Goal: Information Seeking & Learning: Find specific fact

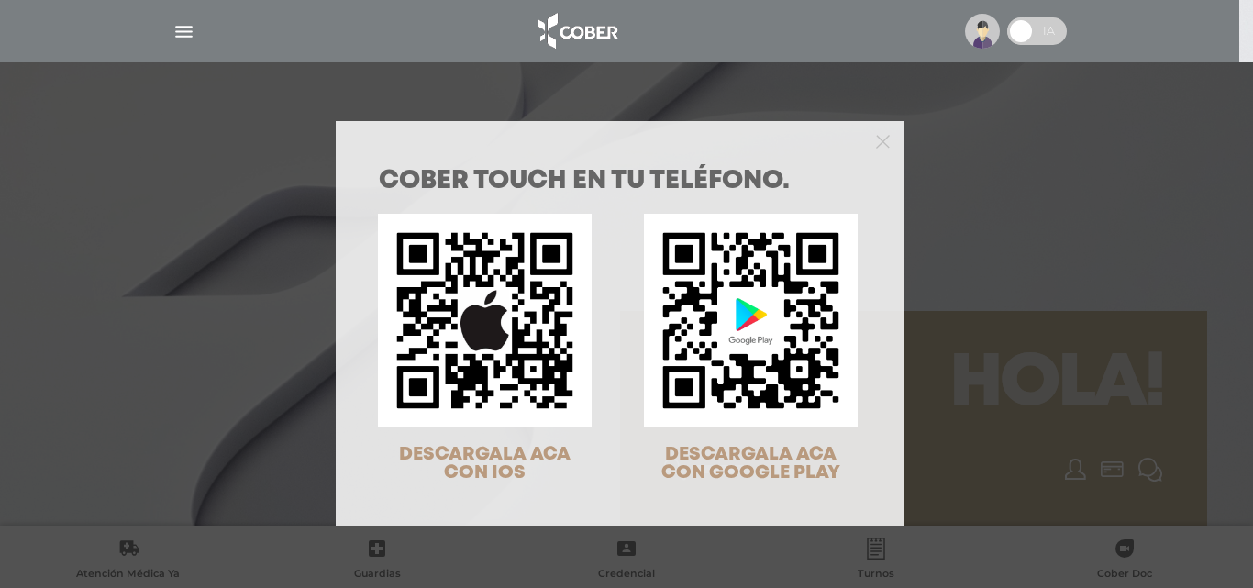
click at [884, 144] on div at bounding box center [620, 139] width 569 height 37
click at [876, 142] on icon "Close" at bounding box center [883, 142] width 14 height 14
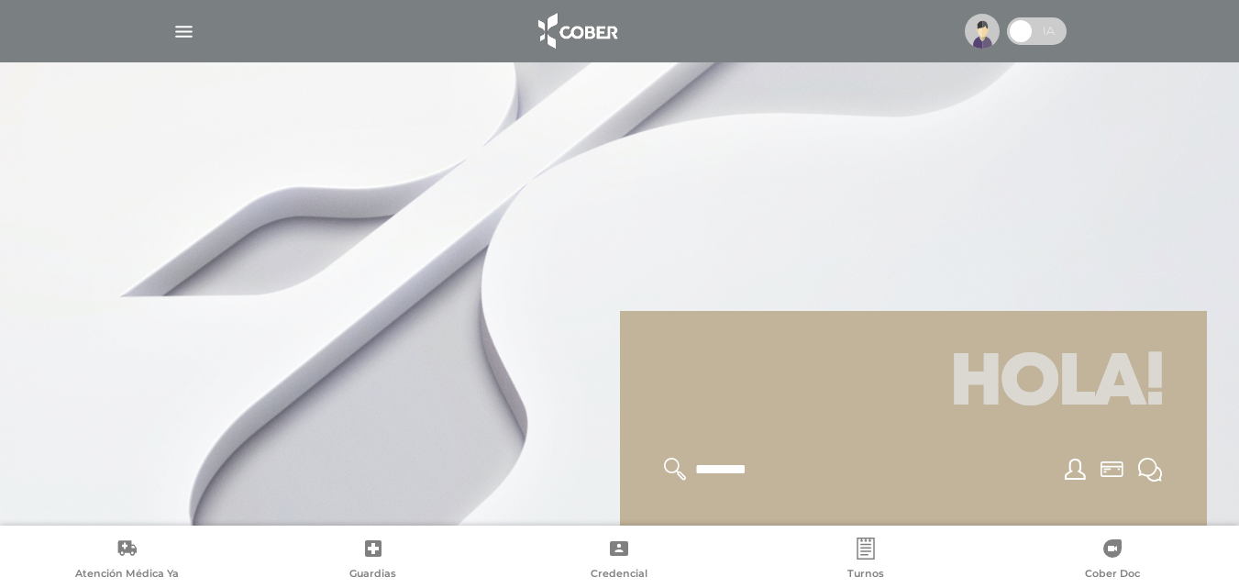
click at [183, 30] on img "button" at bounding box center [183, 31] width 23 height 23
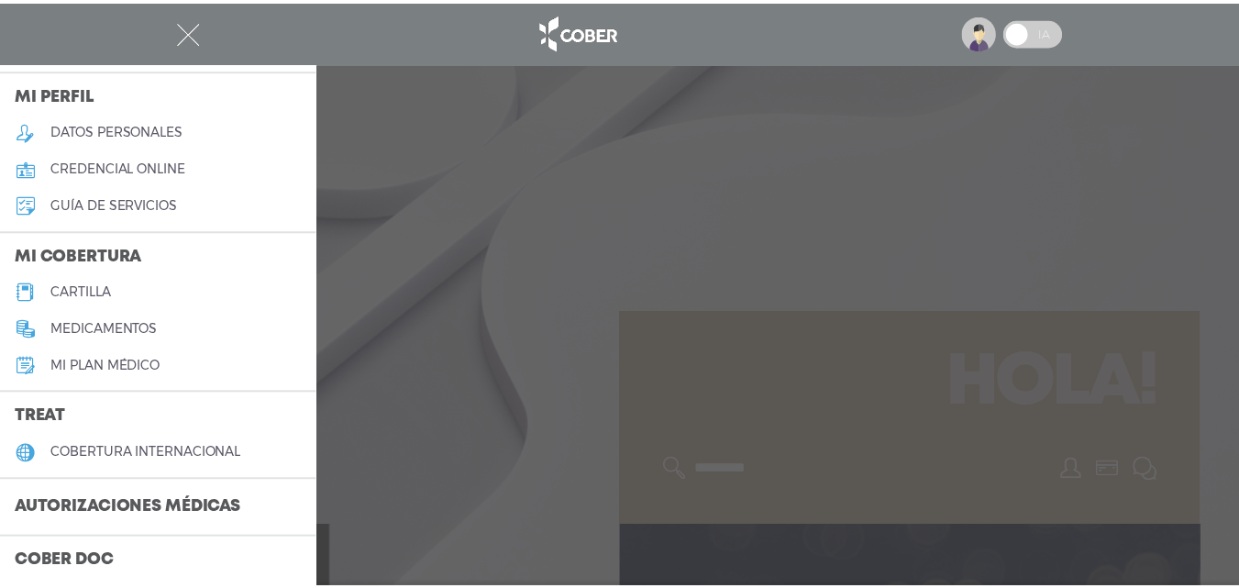
scroll to position [92, 0]
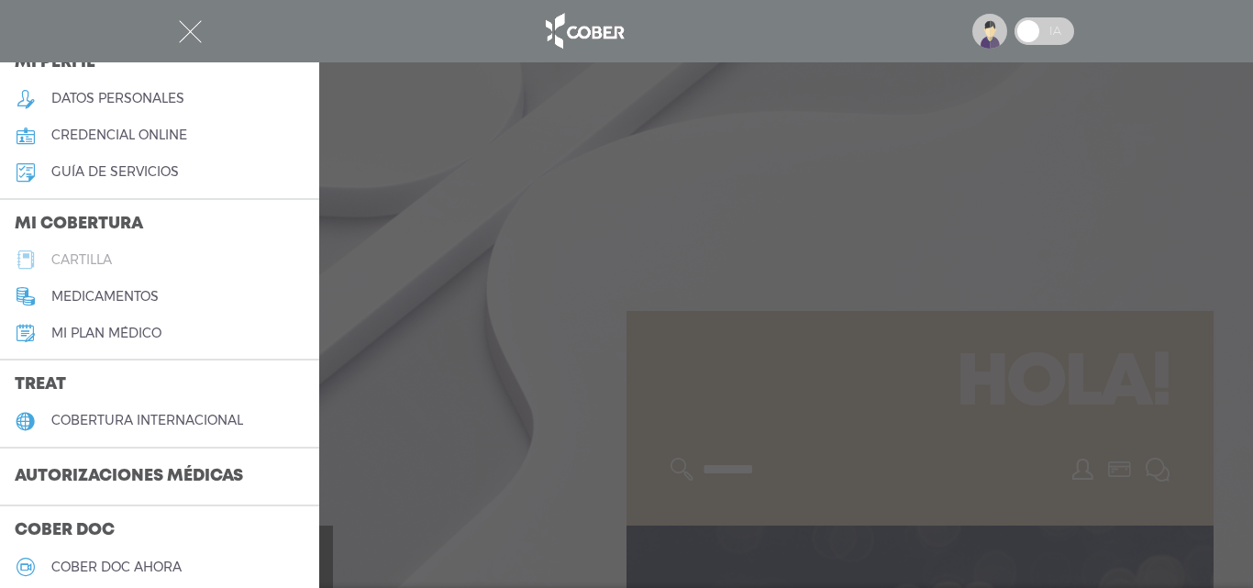
click at [78, 265] on h5 "cartilla" at bounding box center [81, 260] width 61 height 16
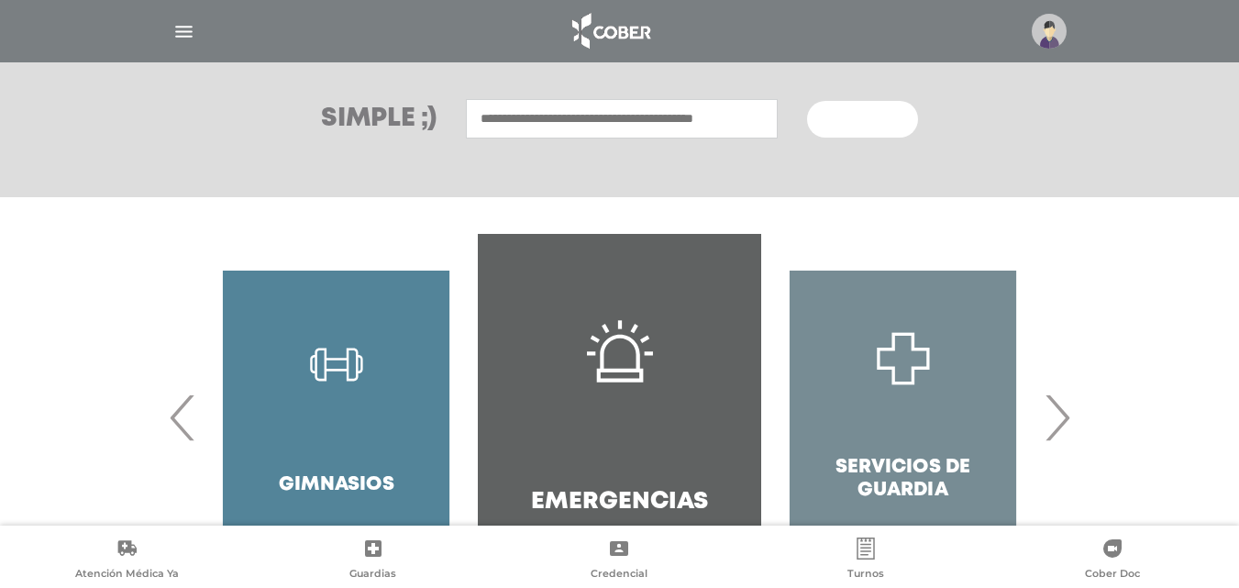
scroll to position [354, 0]
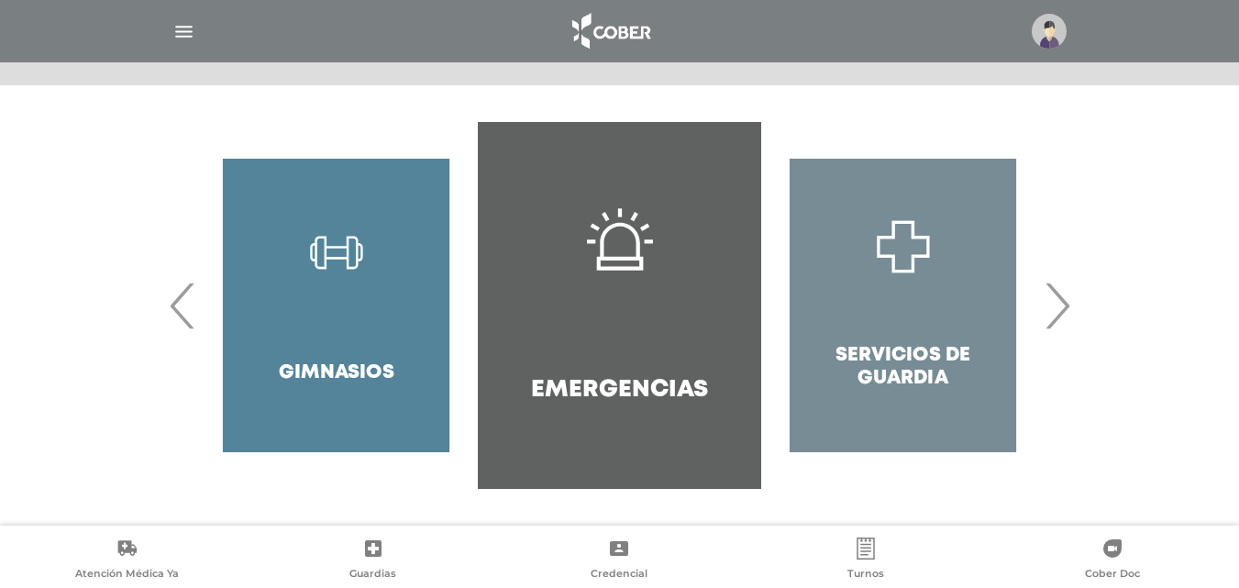
click at [1053, 317] on span "›" at bounding box center [1057, 305] width 36 height 99
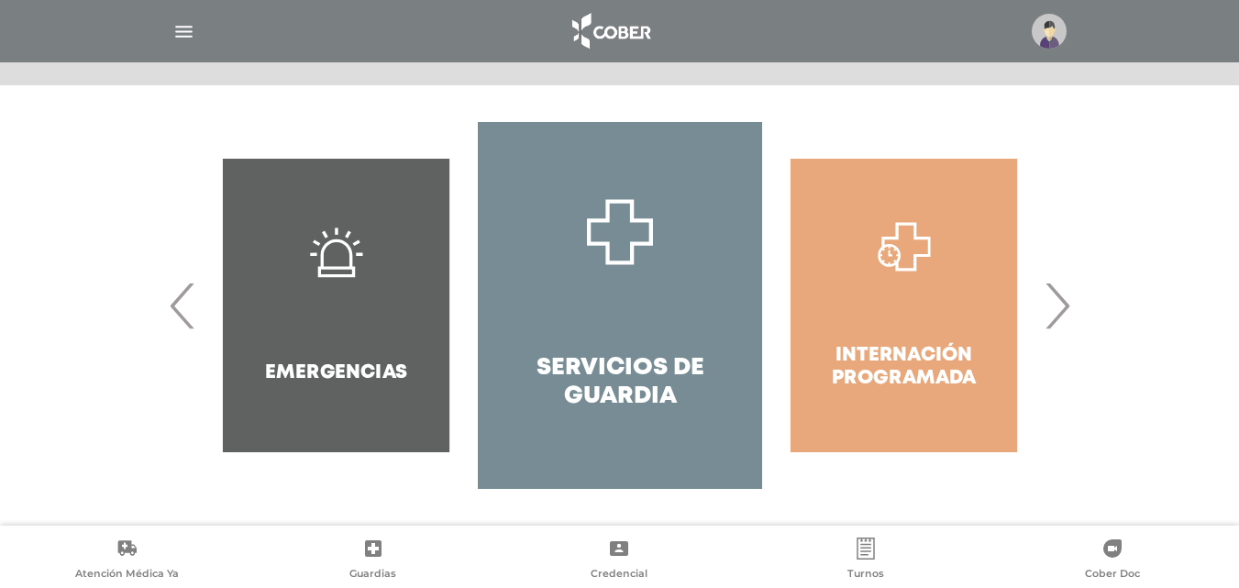
click at [1053, 317] on span "›" at bounding box center [1057, 305] width 36 height 99
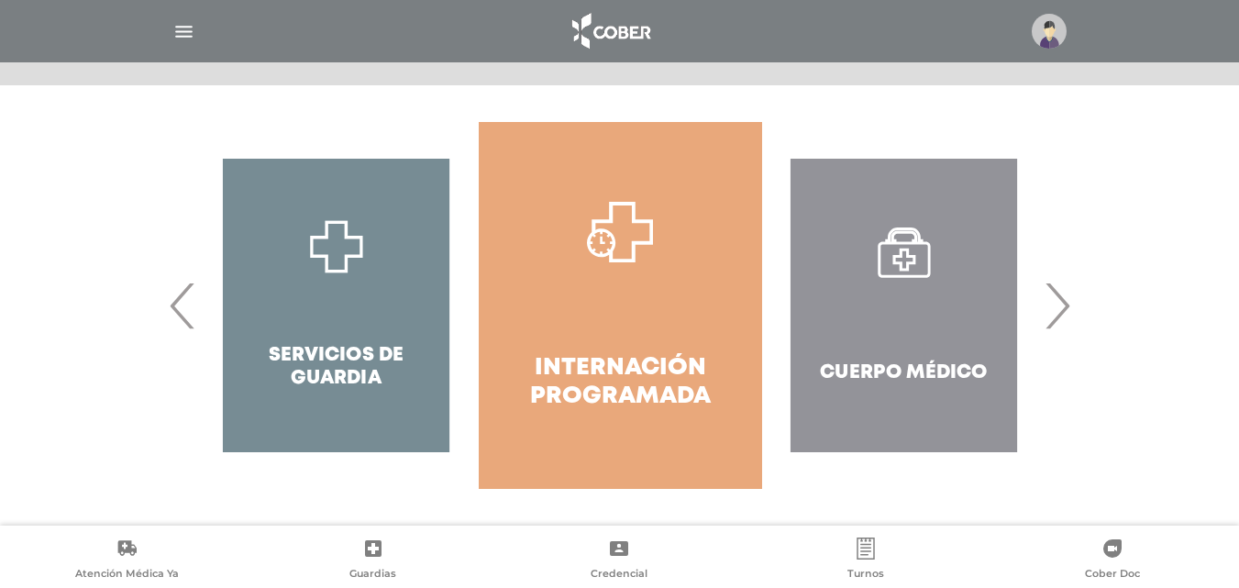
click at [1053, 317] on span "›" at bounding box center [1057, 305] width 36 height 99
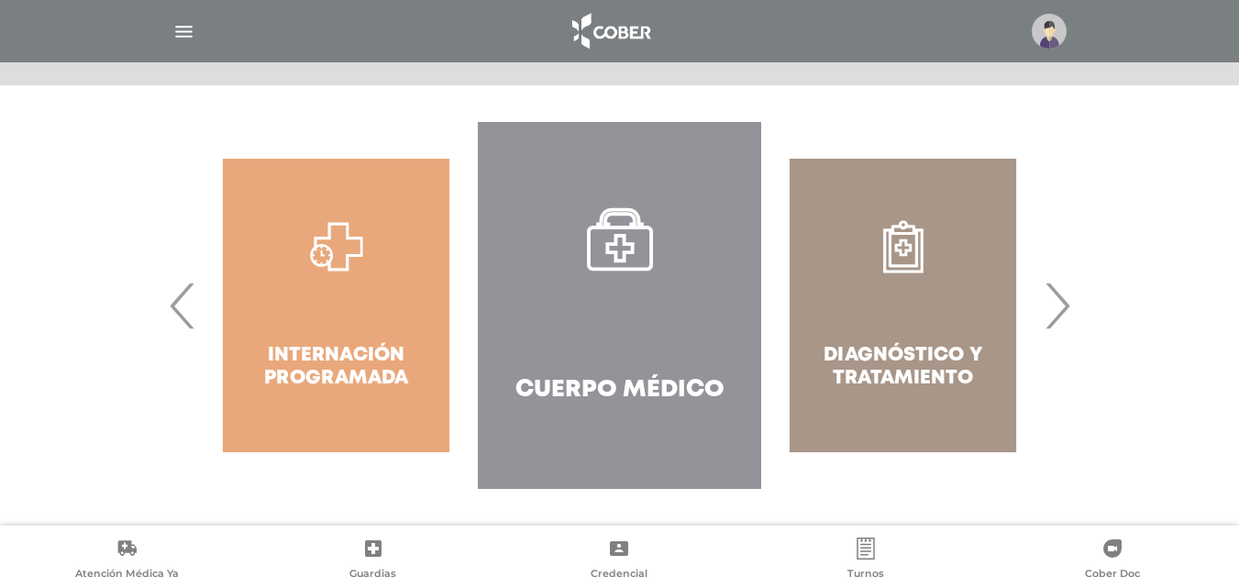
click at [1053, 317] on span "›" at bounding box center [1057, 305] width 36 height 99
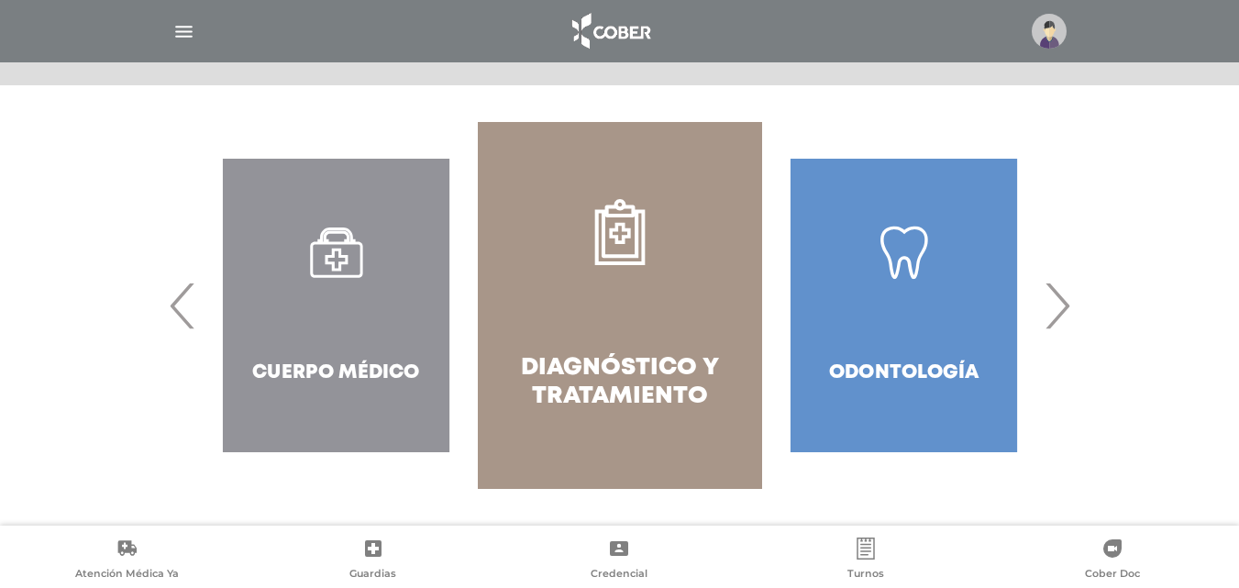
click at [1053, 317] on span "›" at bounding box center [1057, 305] width 36 height 99
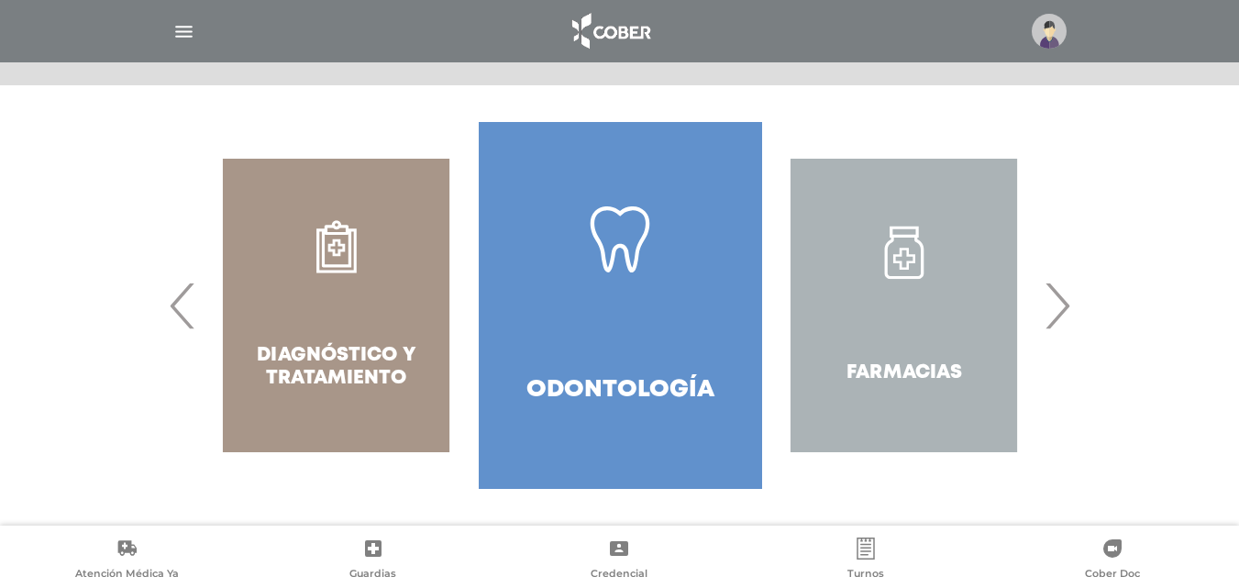
click at [1053, 317] on span "›" at bounding box center [1057, 305] width 36 height 99
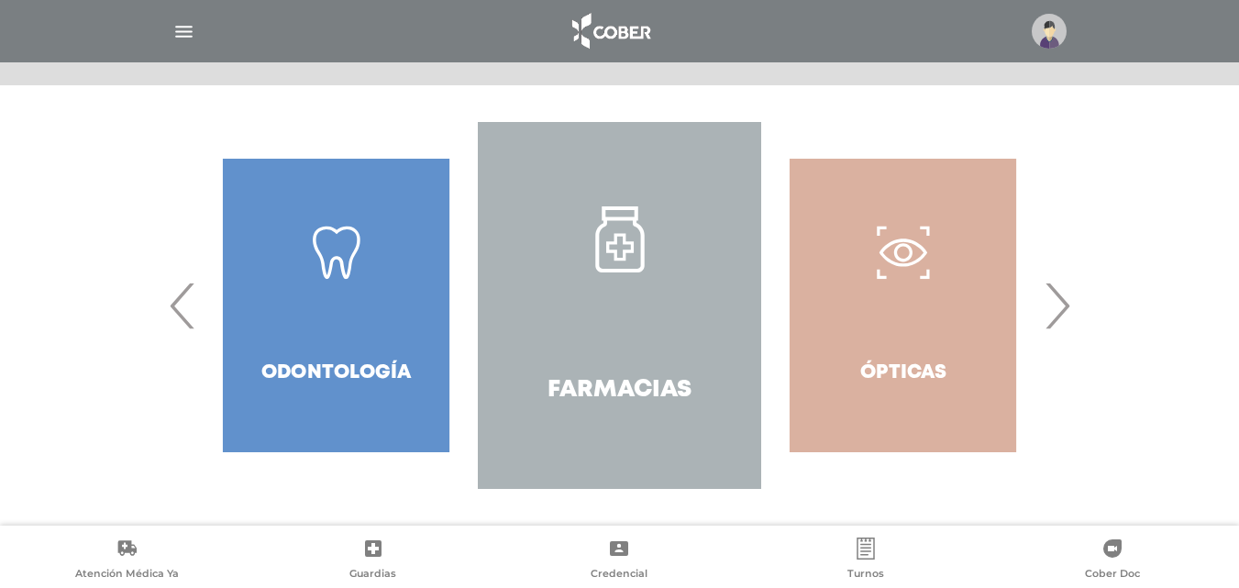
click at [1053, 317] on span "›" at bounding box center [1057, 305] width 36 height 99
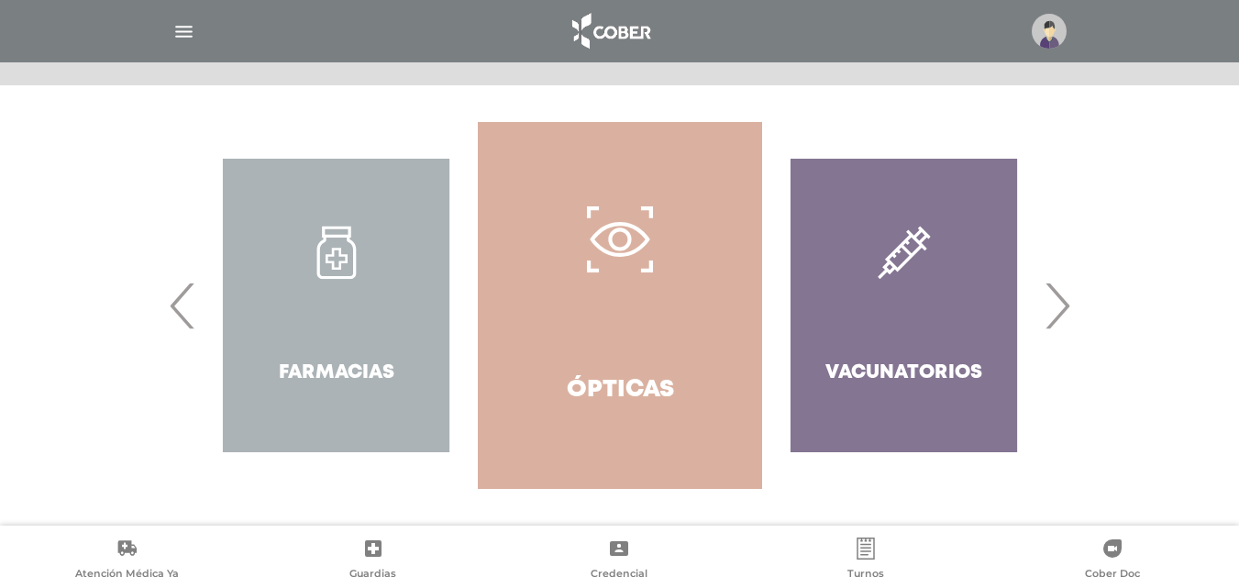
click at [1053, 317] on span "›" at bounding box center [1057, 305] width 36 height 99
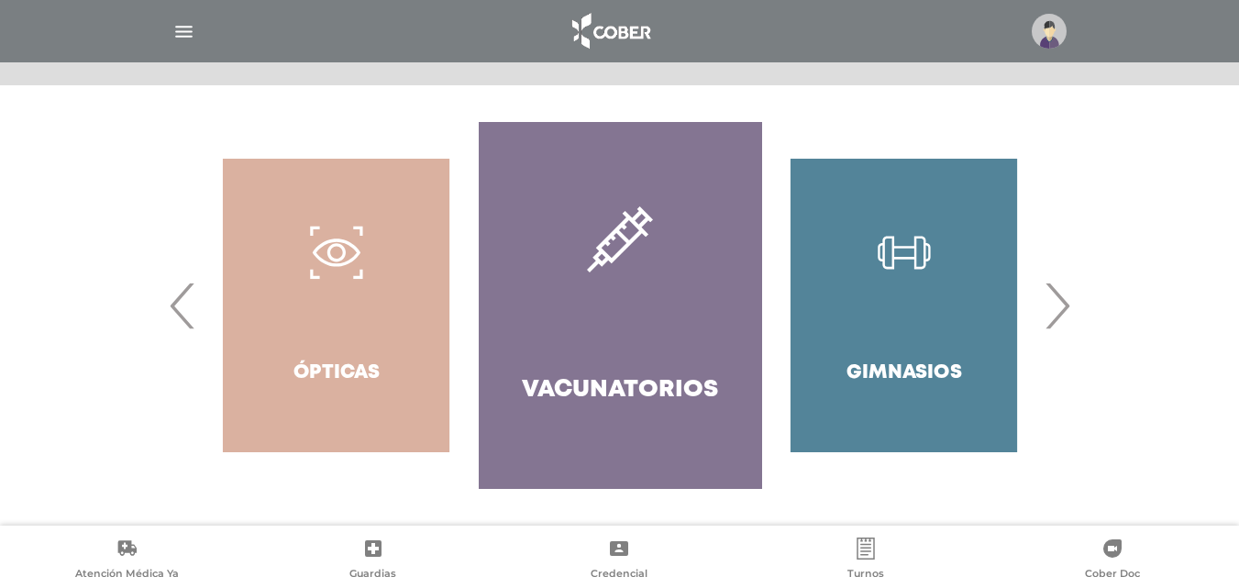
click at [1053, 317] on span "›" at bounding box center [1057, 305] width 36 height 99
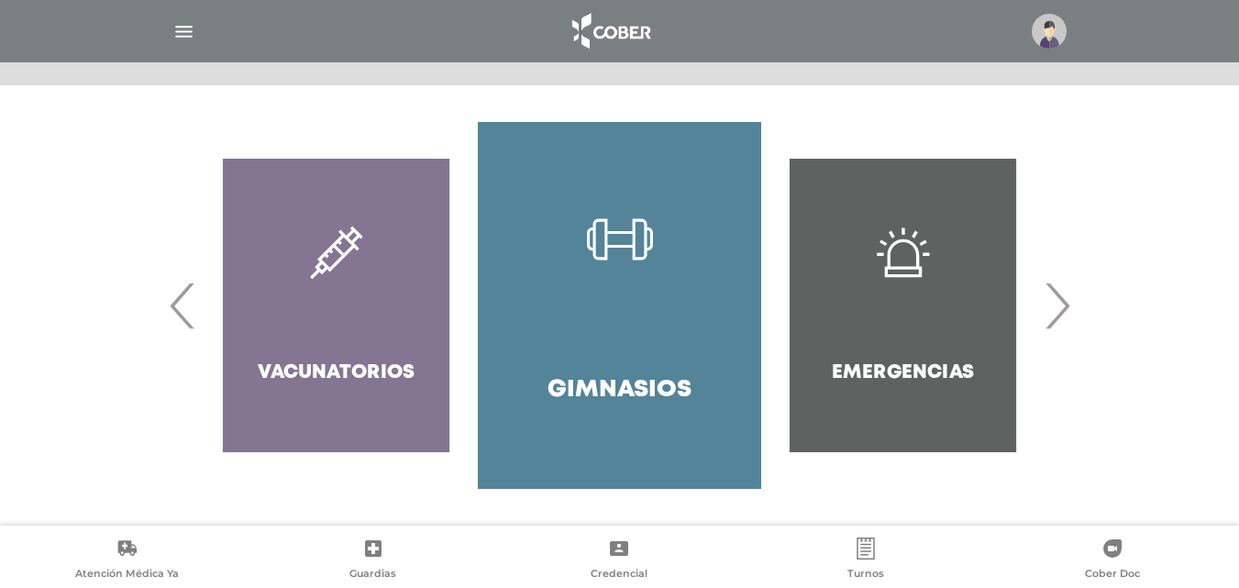
click at [1053, 317] on span "›" at bounding box center [1057, 305] width 36 height 99
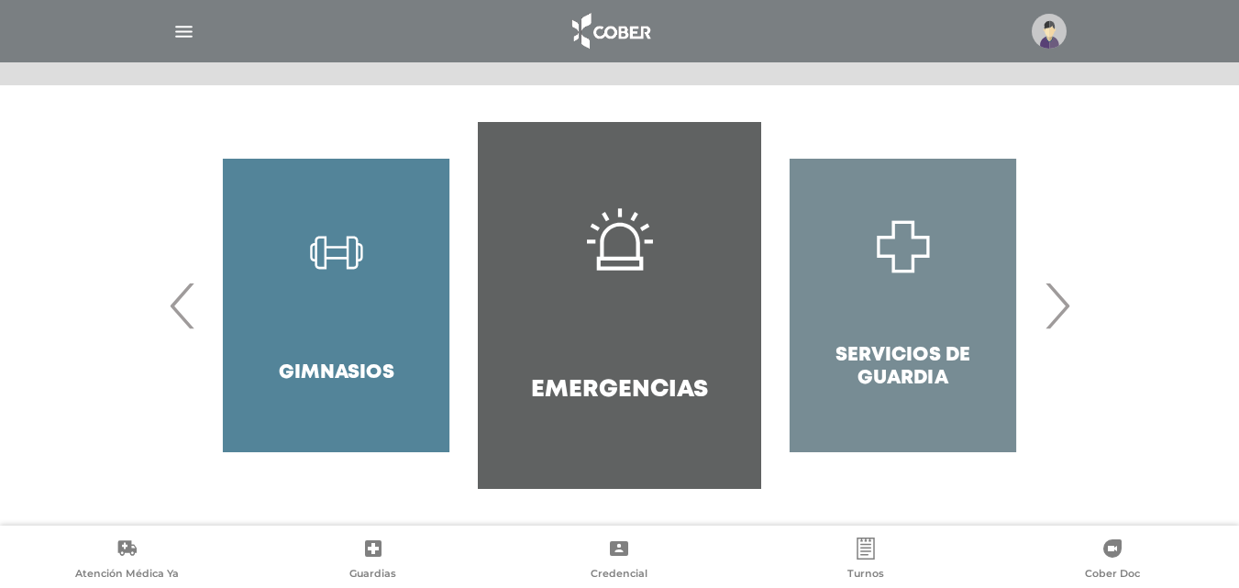
click at [1053, 317] on span "›" at bounding box center [1057, 305] width 36 height 99
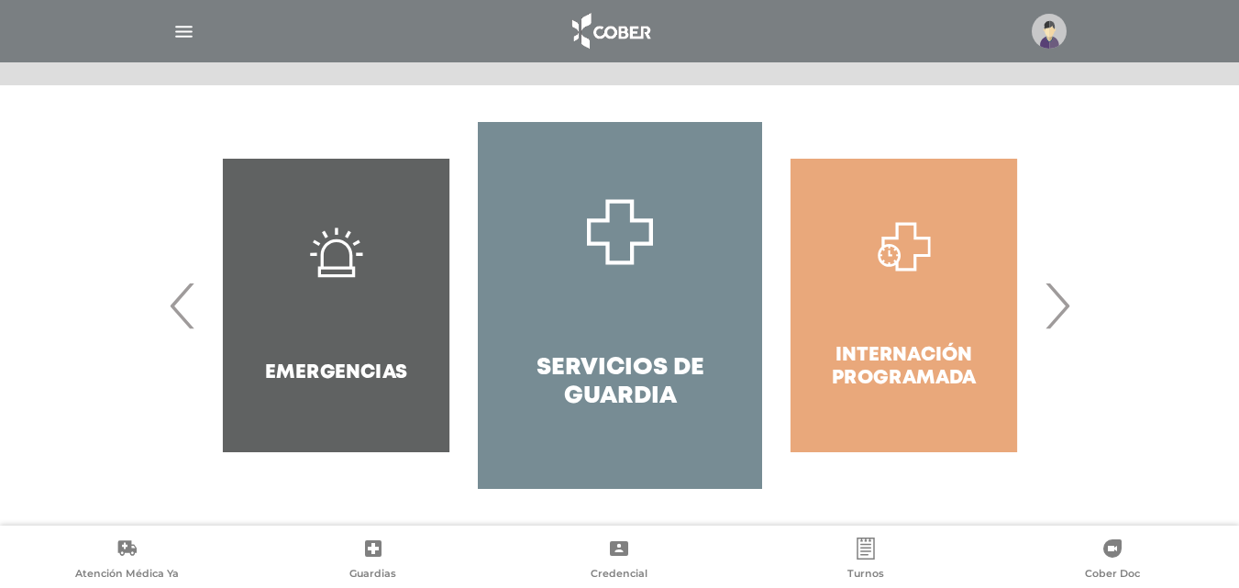
click at [1053, 317] on span "›" at bounding box center [1057, 305] width 36 height 99
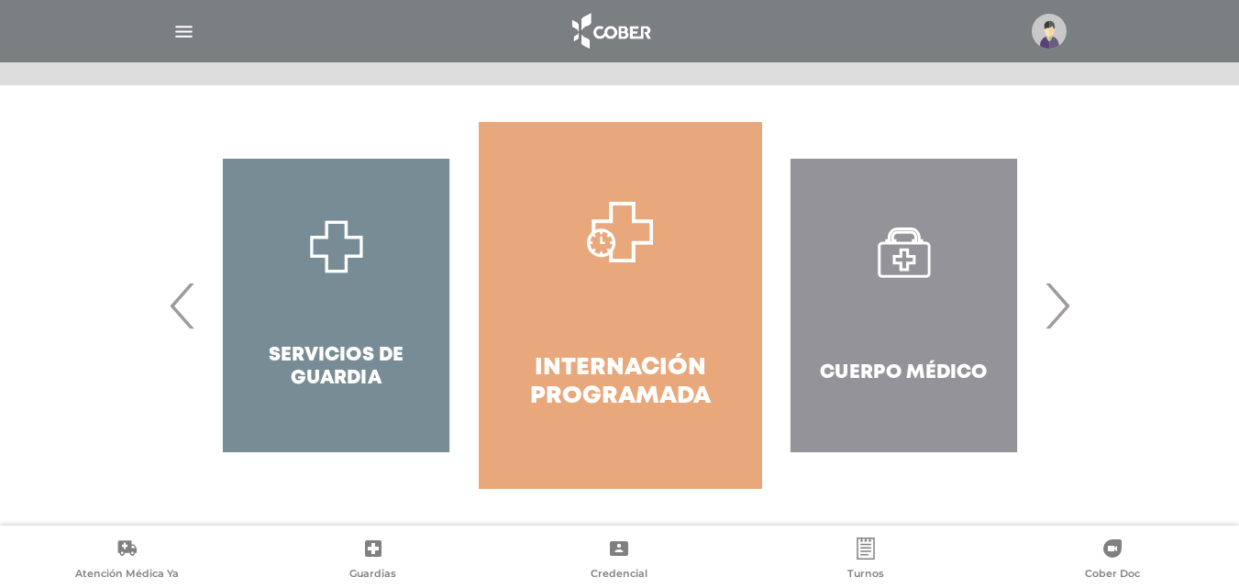
scroll to position [0, 0]
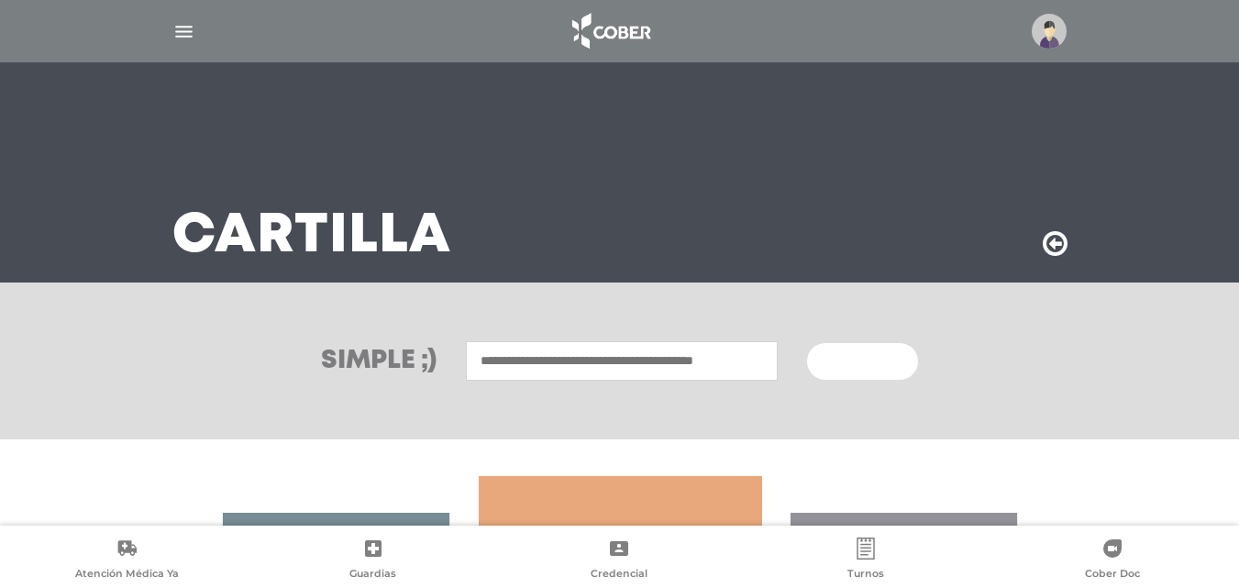
click at [553, 363] on input "text" at bounding box center [622, 360] width 312 height 39
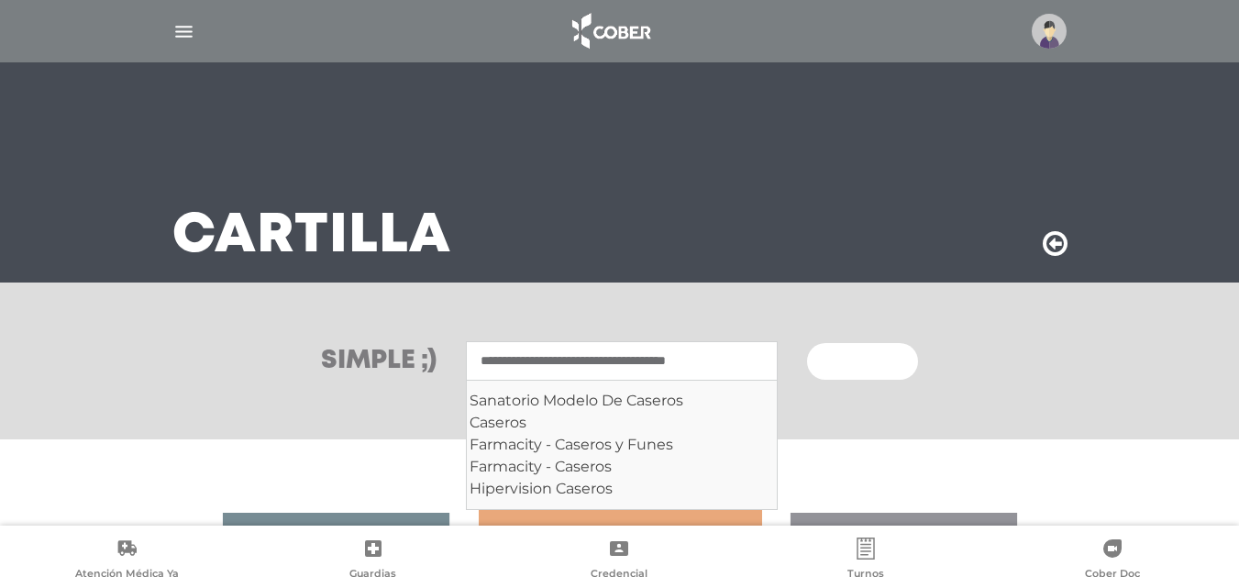
type input "**********"
click at [807, 343] on button "Buscar" at bounding box center [862, 361] width 110 height 37
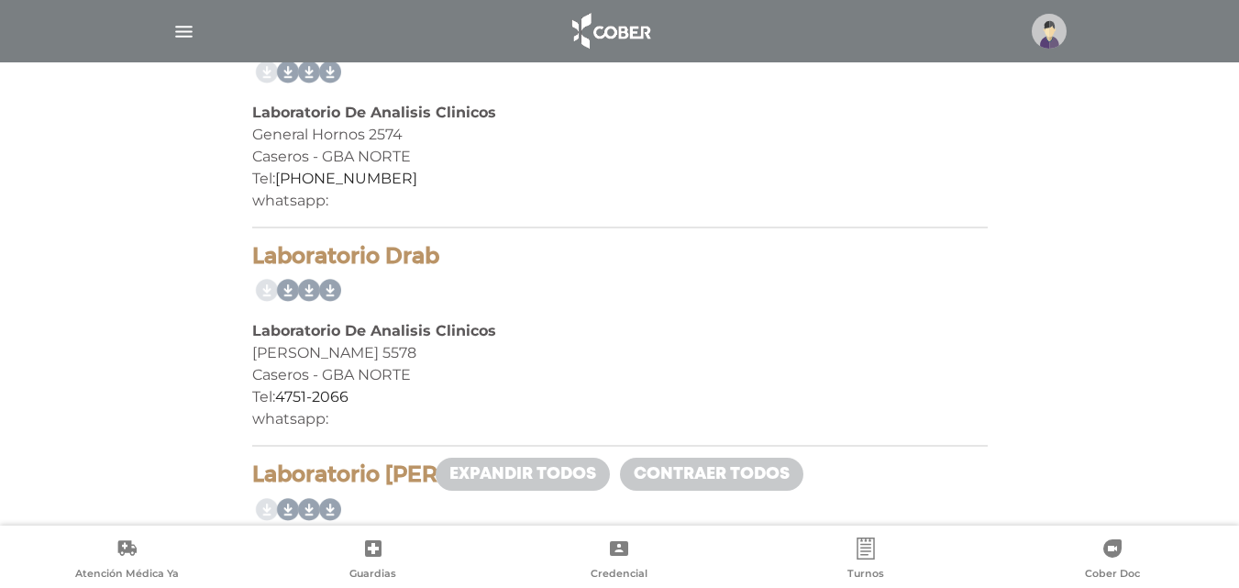
scroll to position [651, 0]
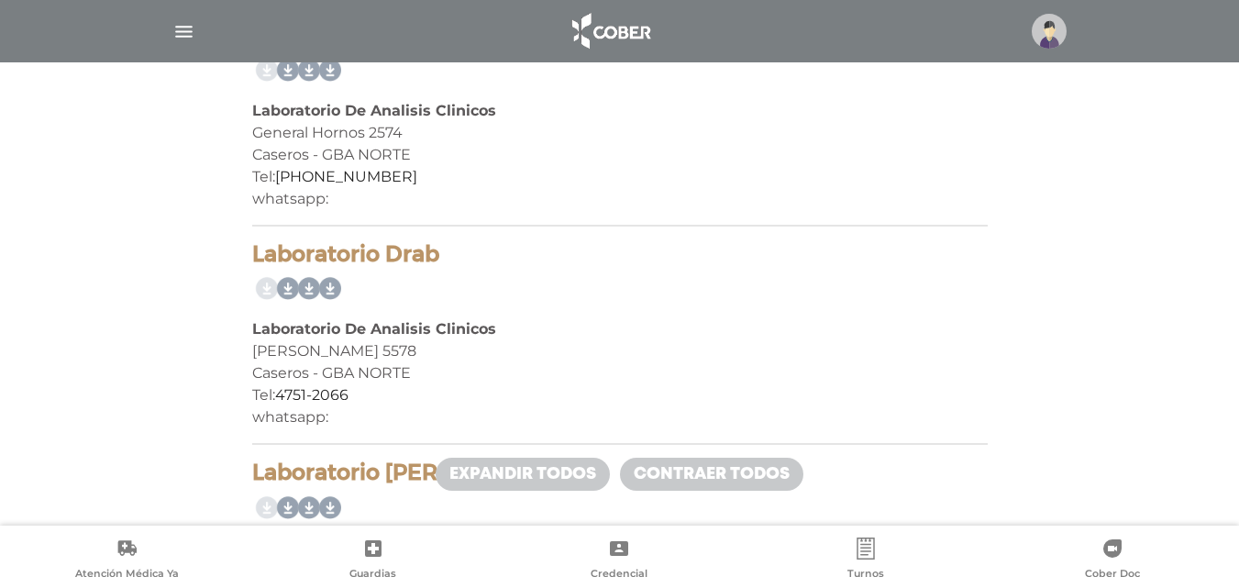
drag, startPoint x: 463, startPoint y: 257, endPoint x: 247, endPoint y: 254, distance: 216.5
copy h4 "Laboratorio Drab"
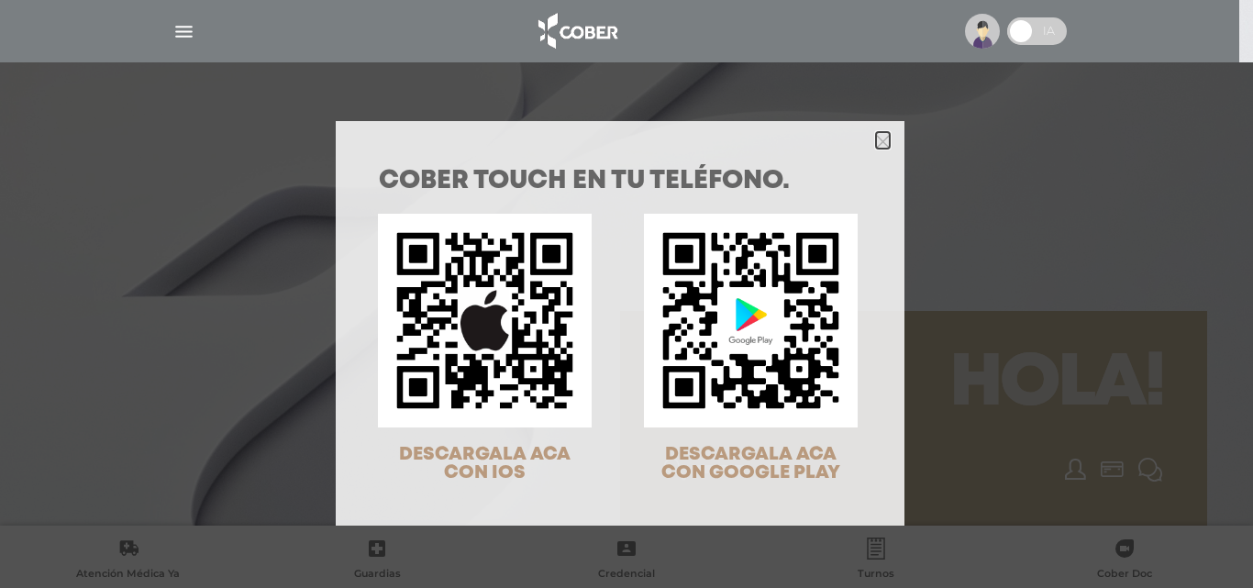
click at [882, 140] on icon "Close" at bounding box center [883, 142] width 14 height 14
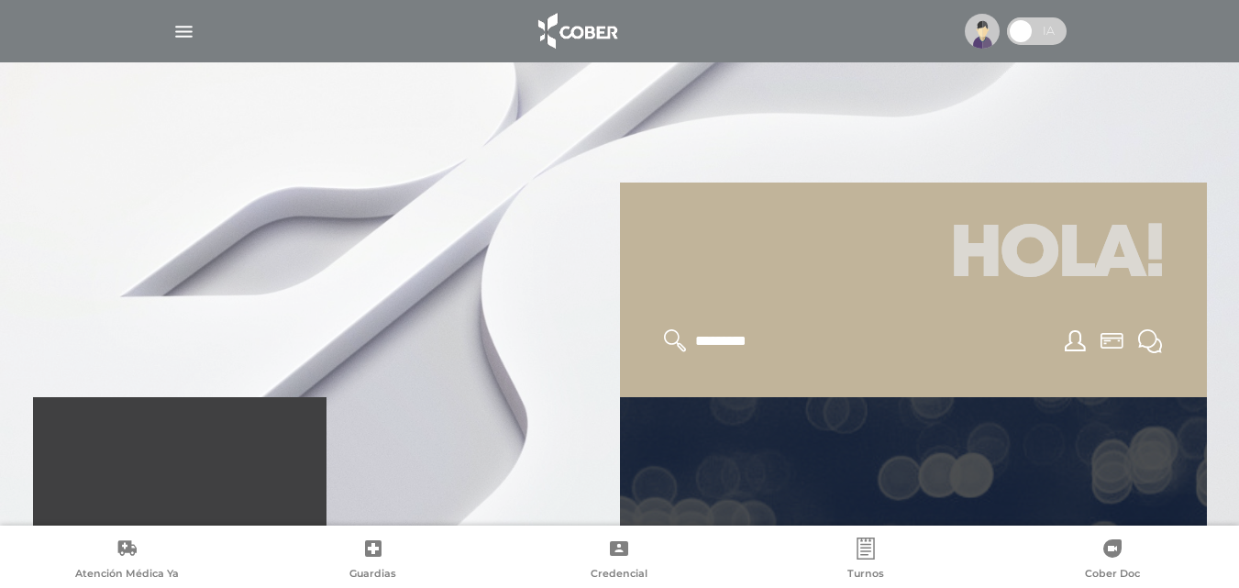
scroll to position [183, 0]
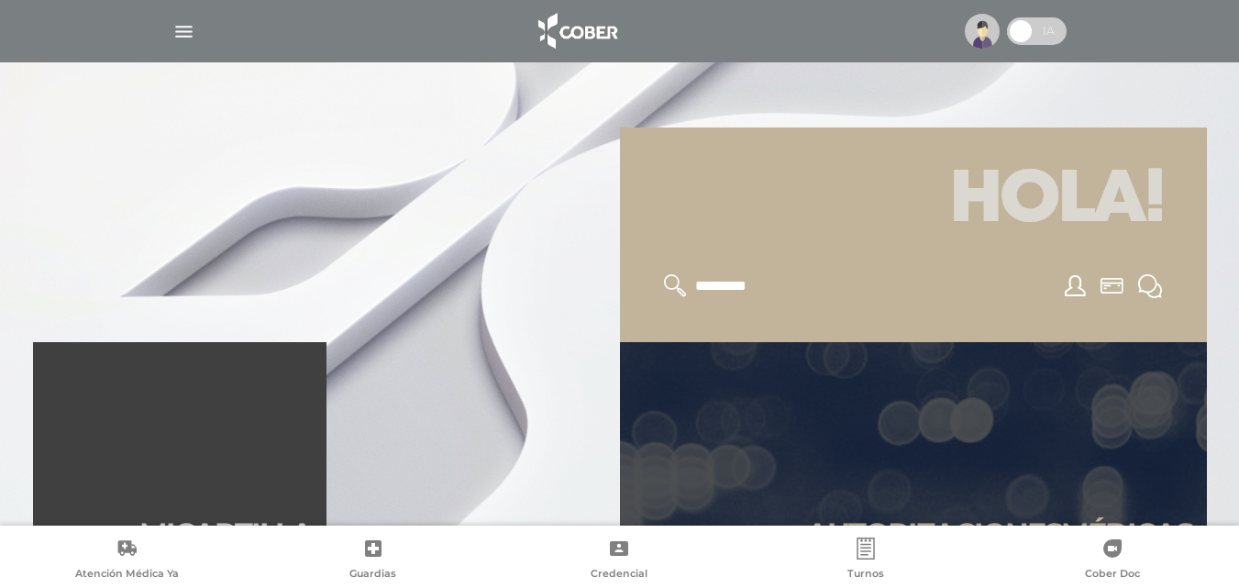
click at [728, 310] on div at bounding box center [913, 286] width 543 height 68
click at [729, 290] on input "text" at bounding box center [769, 286] width 150 height 24
type input "*"
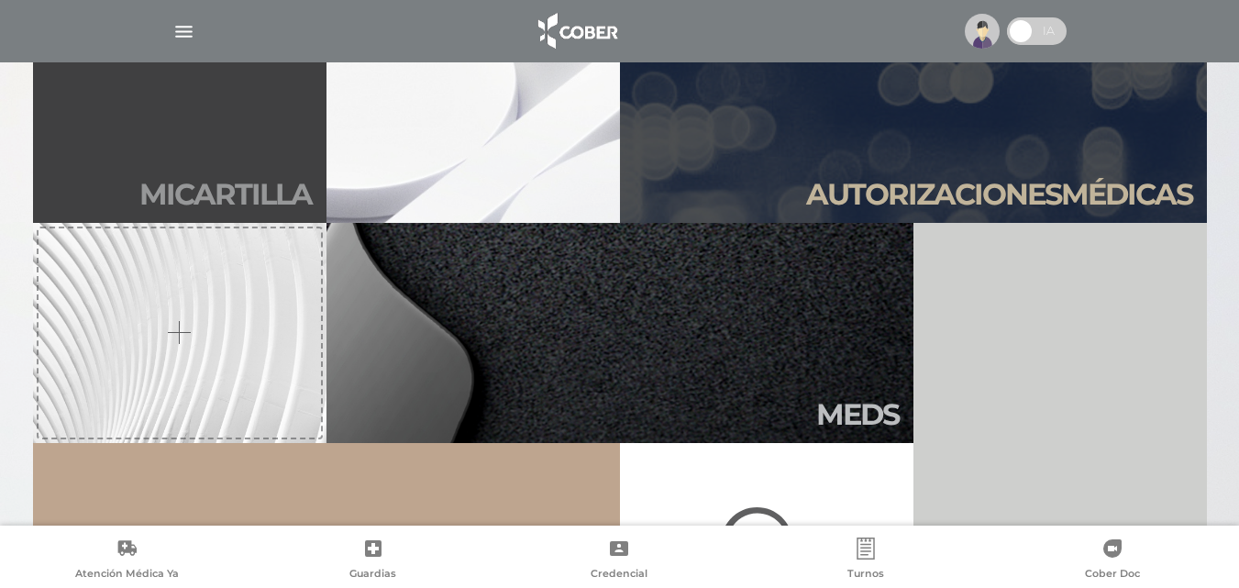
scroll to position [550, 0]
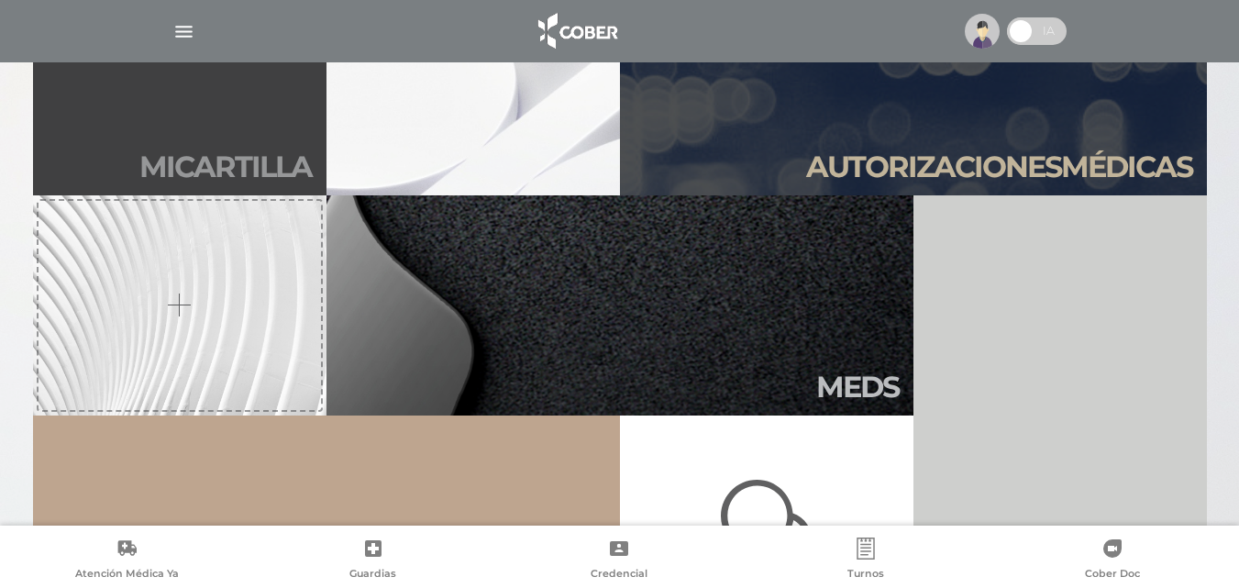
click at [272, 190] on link "Mi car tilla" at bounding box center [180, 85] width 294 height 220
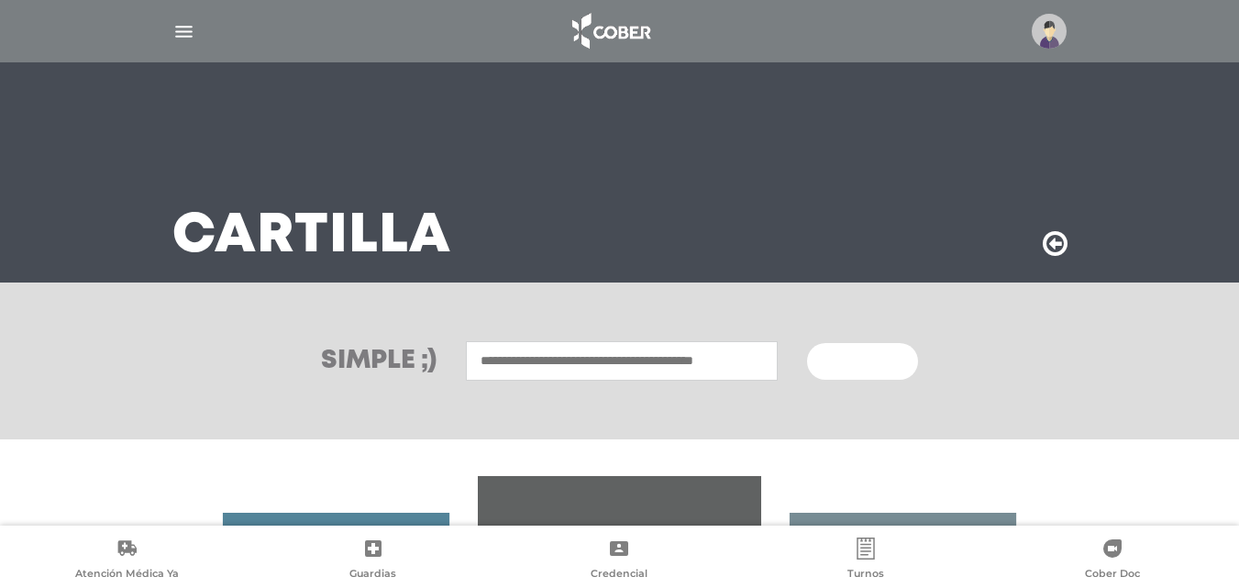
click at [590, 374] on input "text" at bounding box center [622, 360] width 312 height 39
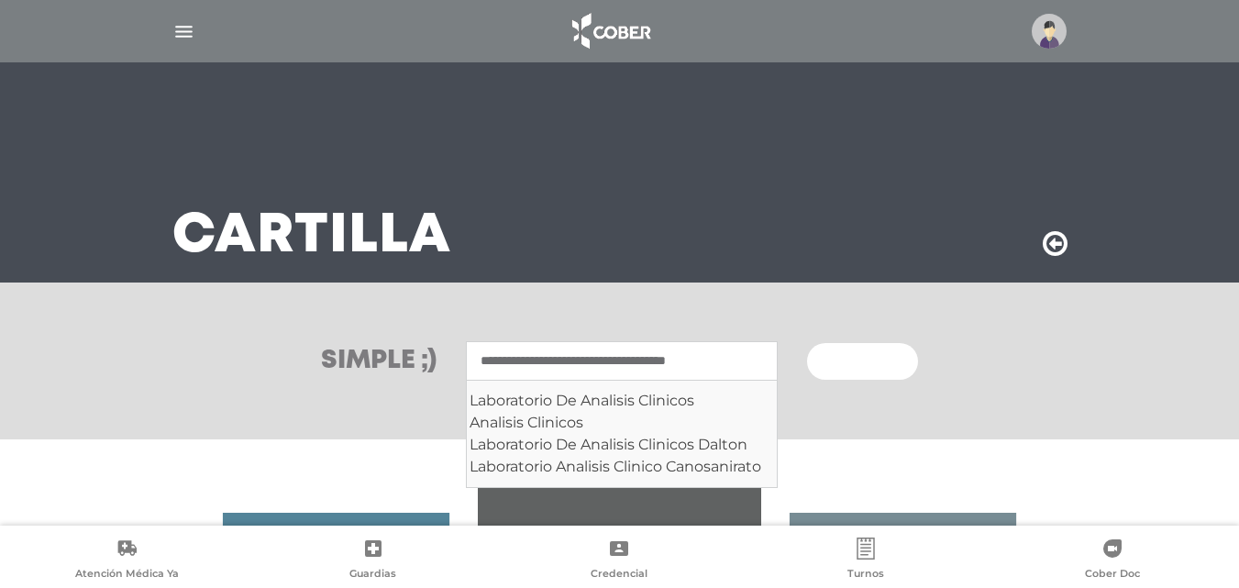
type input "**********"
click at [807, 343] on button "Buscar" at bounding box center [862, 361] width 110 height 37
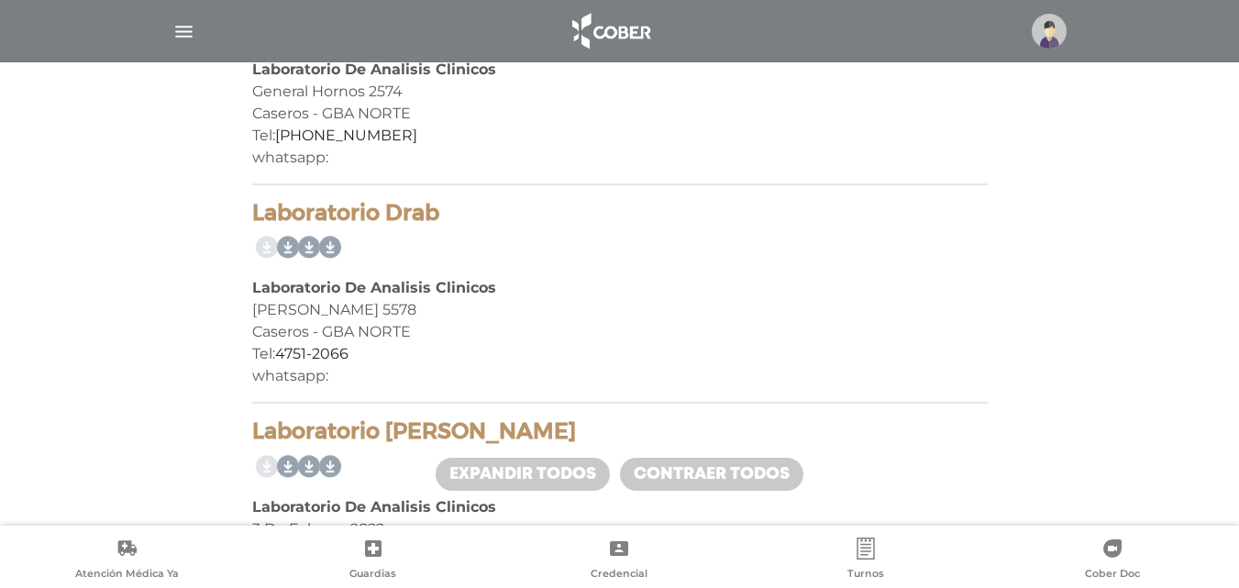
scroll to position [734, 0]
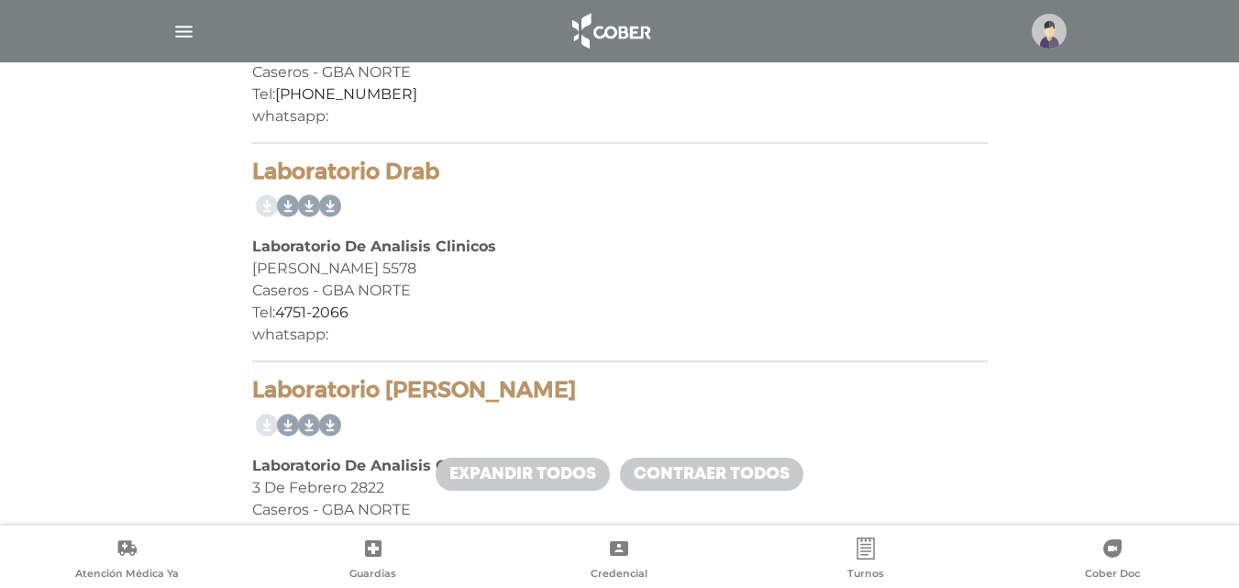
drag, startPoint x: 431, startPoint y: 158, endPoint x: 253, endPoint y: 179, distance: 179.2
click at [253, 179] on h4 "Laboratorio Drab" at bounding box center [620, 172] width 736 height 27
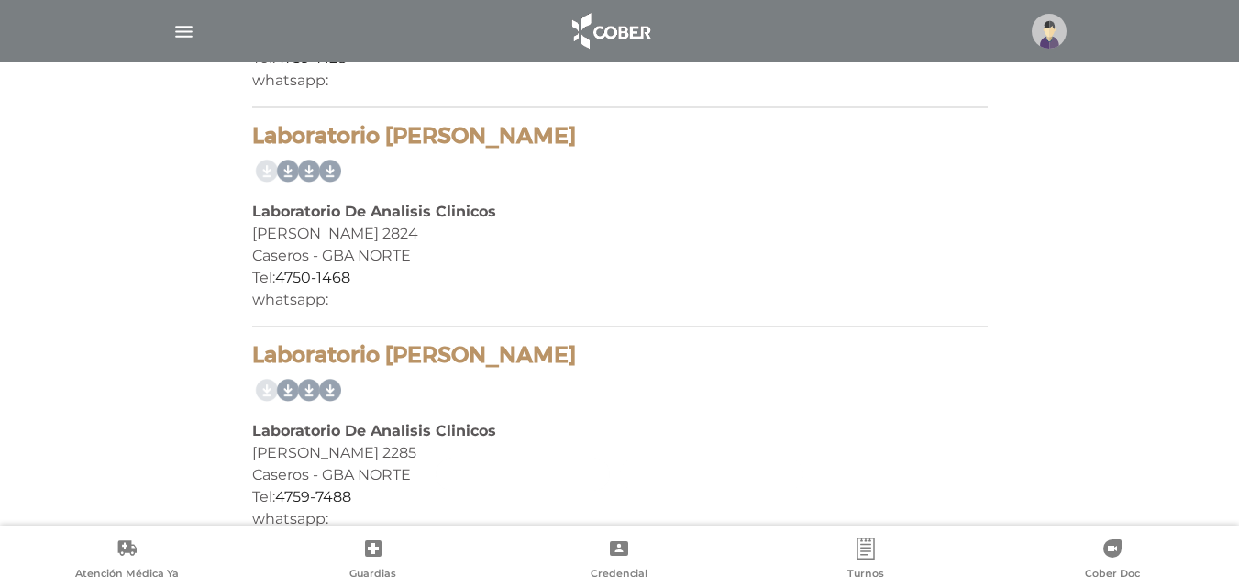
scroll to position [1072, 0]
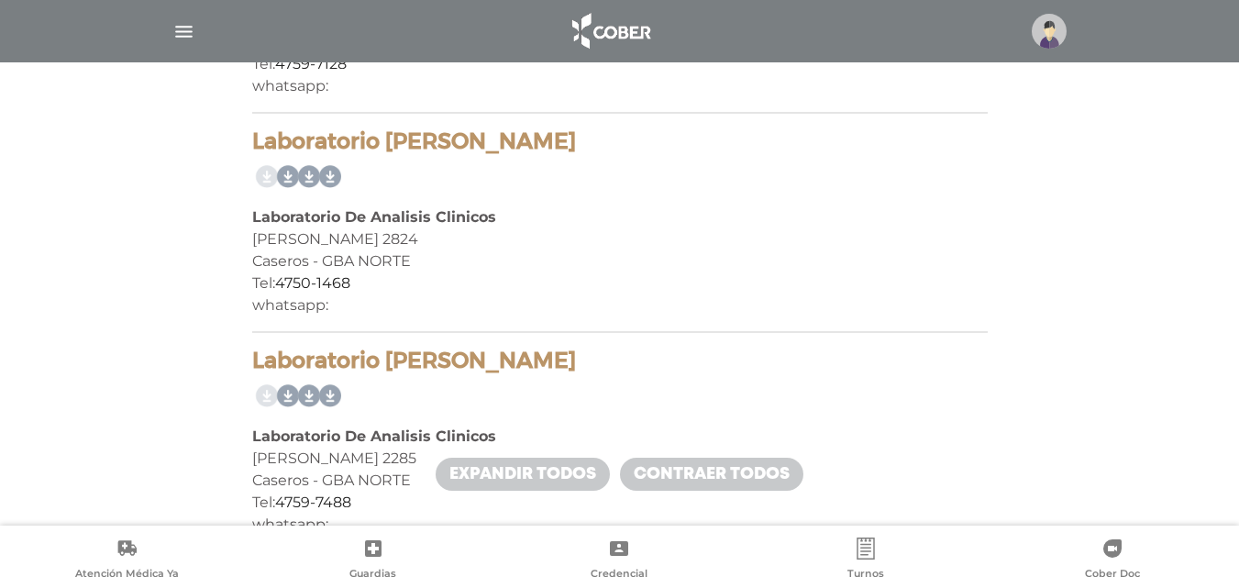
drag, startPoint x: 516, startPoint y: 141, endPoint x: 236, endPoint y: 145, distance: 279.9
click at [236, 145] on div "10 prestadores encontrados On Demand! mostrar en mi área Mostrar en mapa Demasi…" at bounding box center [620, 349] width 1145 height 2188
copy h4 "Laboratorio Dr Moriconi"
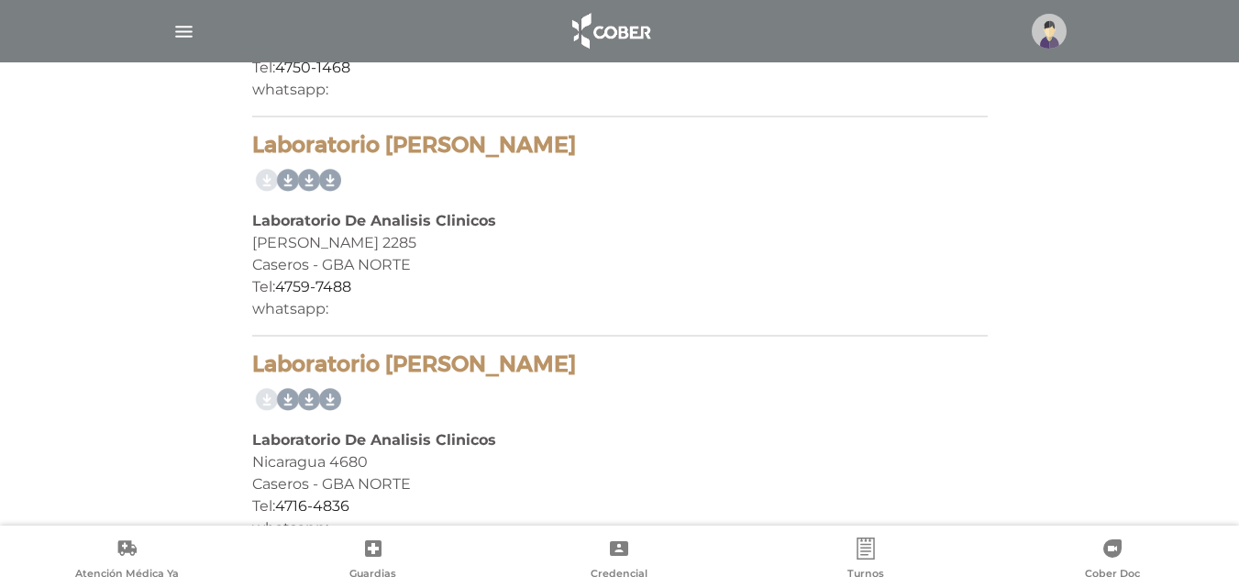
scroll to position [1255, 0]
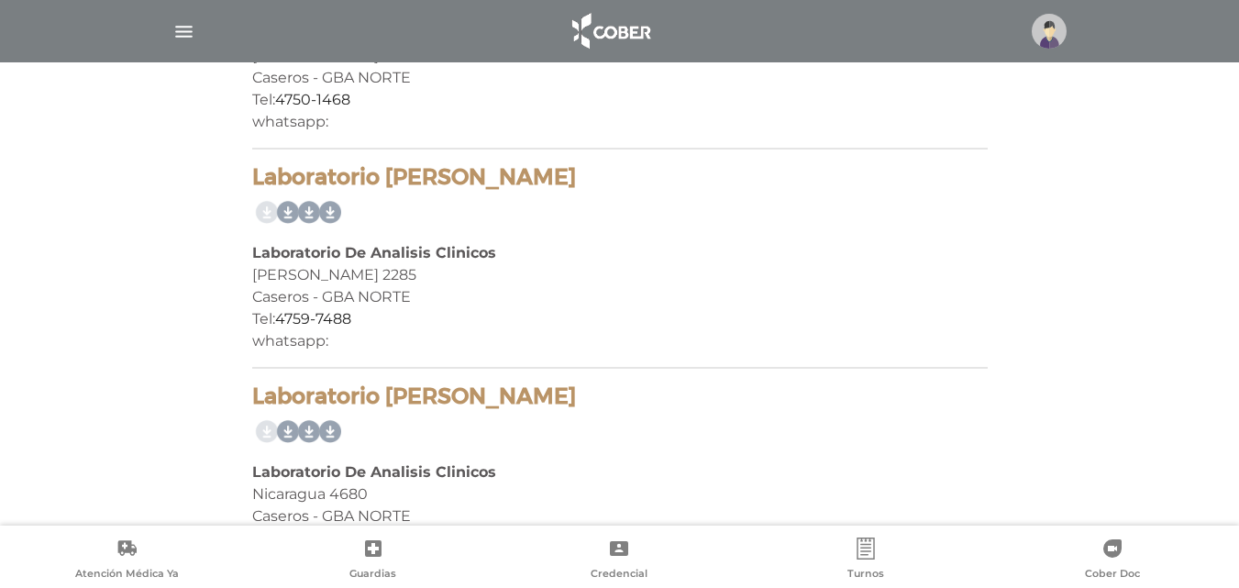
drag, startPoint x: 506, startPoint y: 180, endPoint x: 252, endPoint y: 184, distance: 253.3
click at [252, 184] on h4 "Laboratorio Dr Oszlak" at bounding box center [620, 177] width 736 height 27
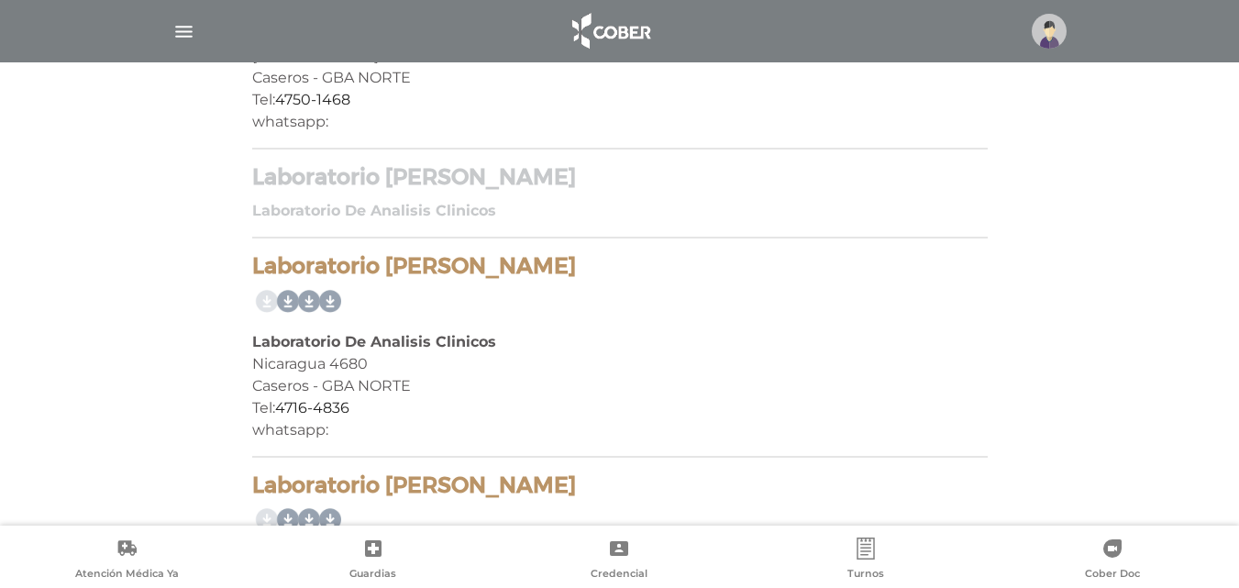
copy h4 "Laboratorio Dr Oszlak"
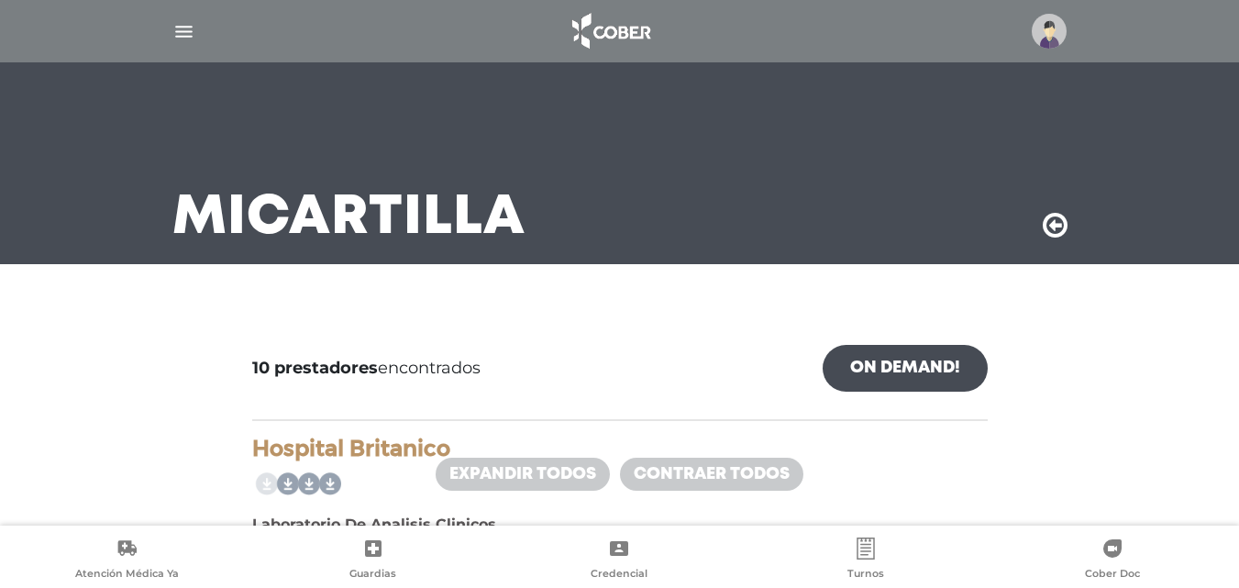
scroll to position [0, 0]
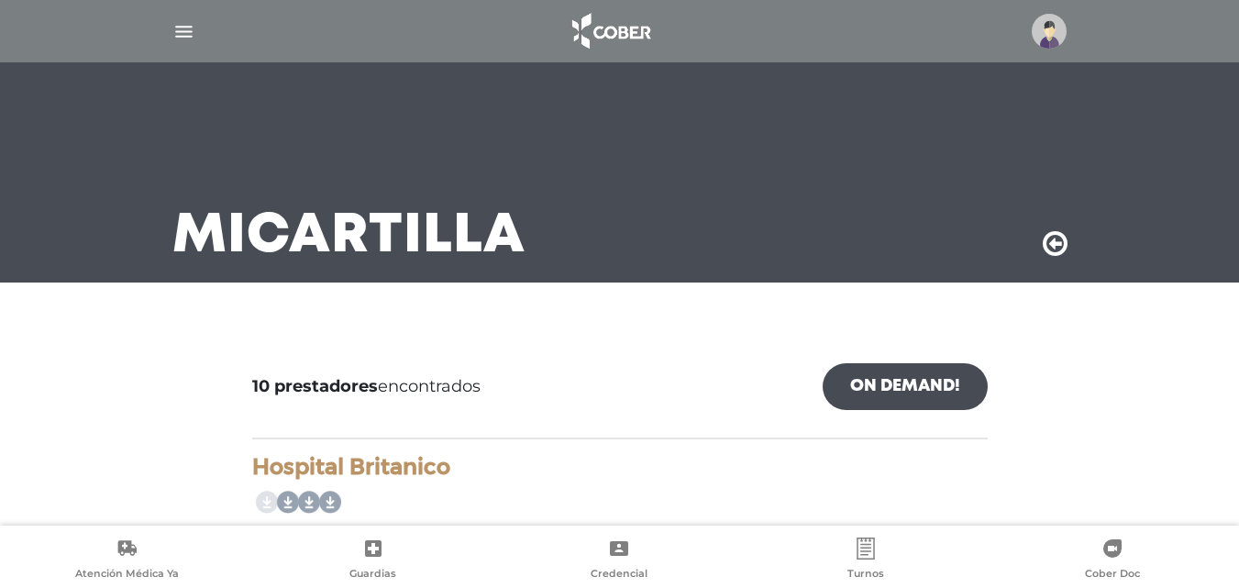
click at [595, 38] on img at bounding box center [610, 31] width 96 height 44
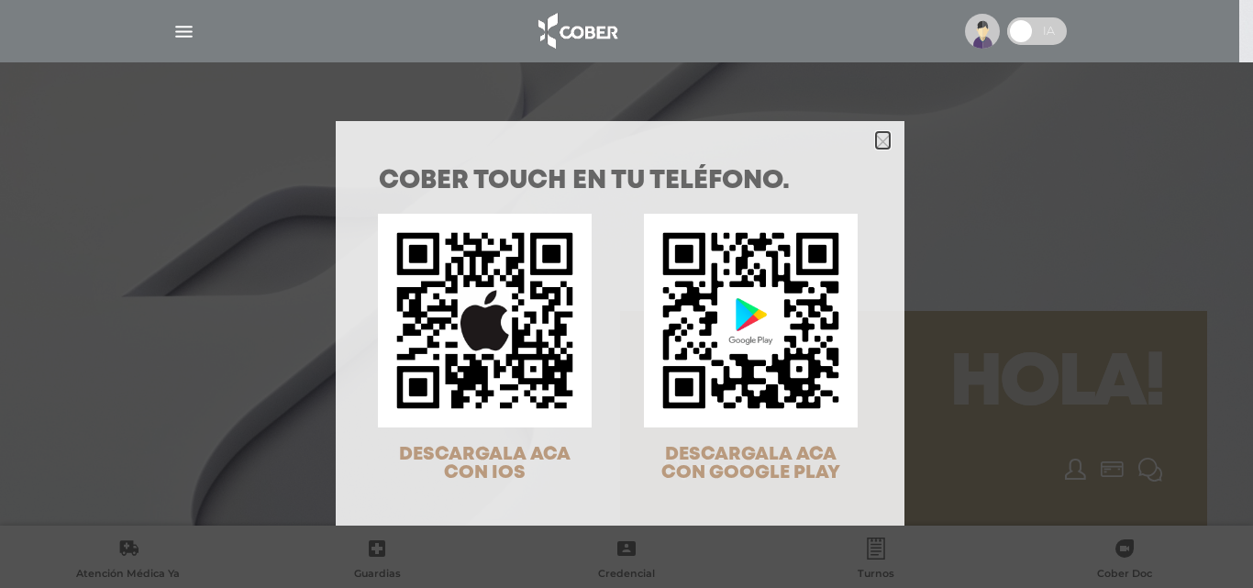
click at [879, 146] on icon "Close" at bounding box center [883, 142] width 14 height 14
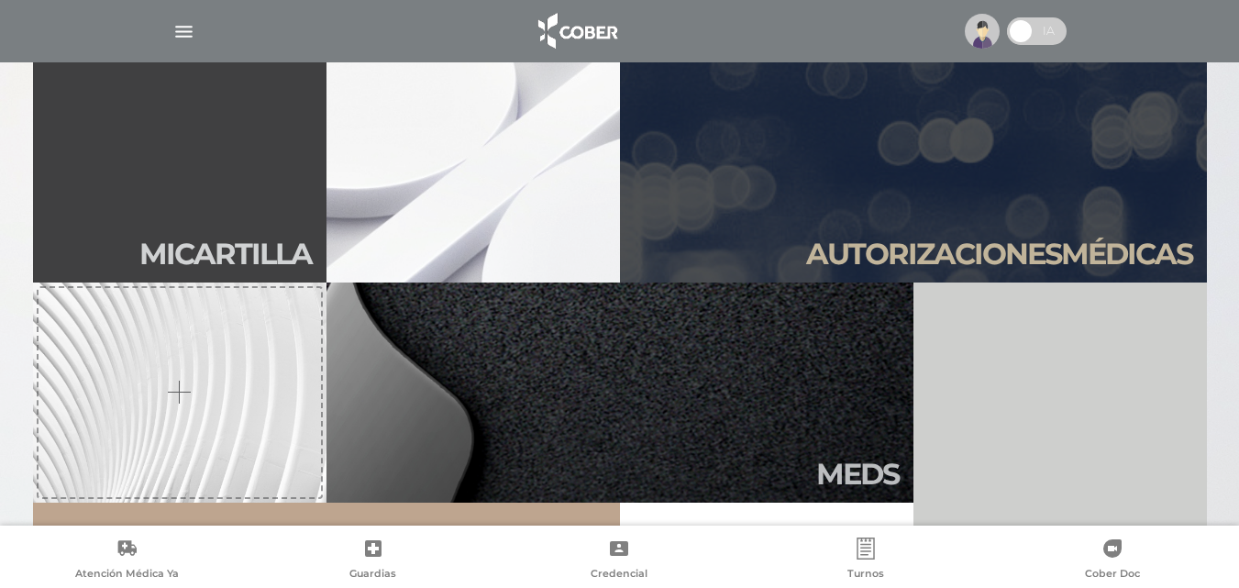
scroll to position [550, 0]
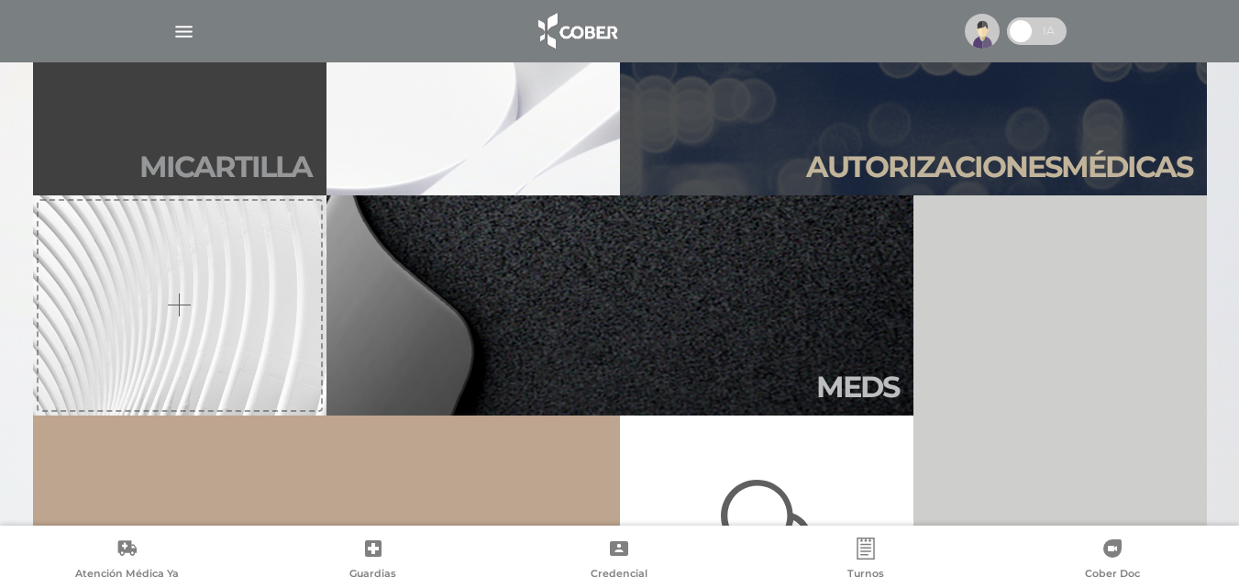
click at [218, 168] on h2 "Mi car tilla" at bounding box center [225, 167] width 172 height 35
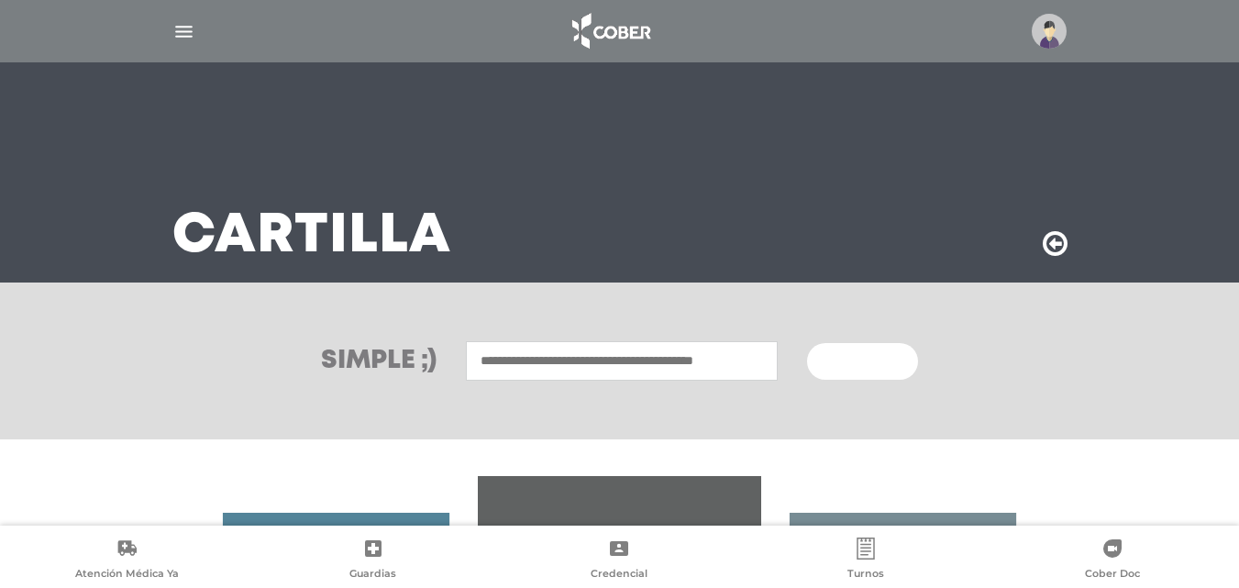
click at [578, 367] on input "text" at bounding box center [622, 360] width 312 height 39
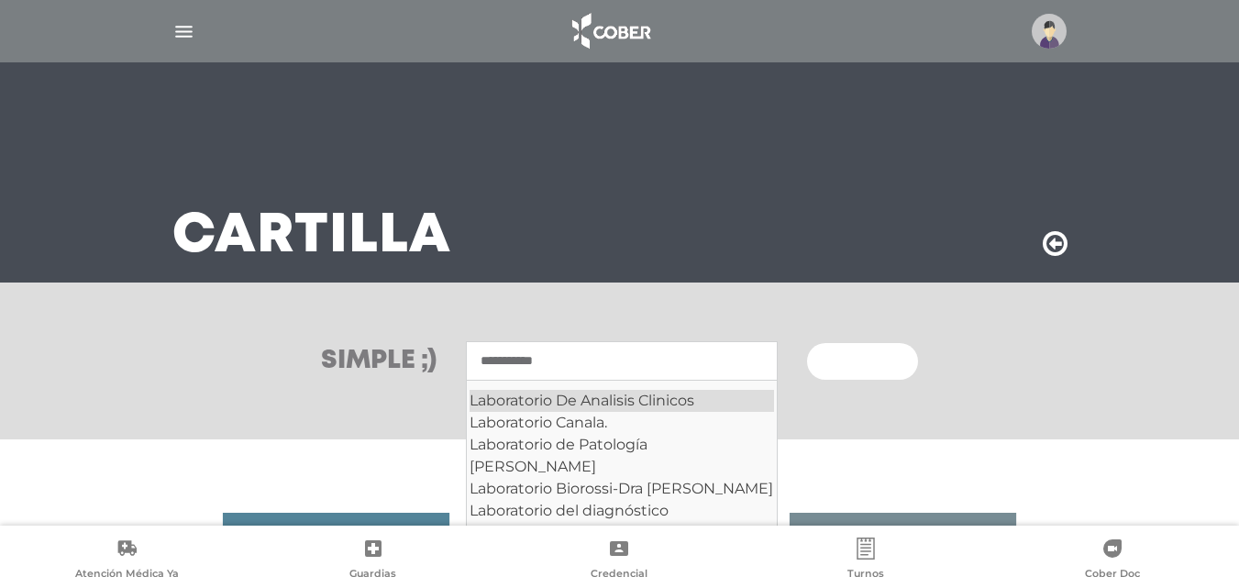
click at [577, 394] on div "Laboratorio De Analisis Clinicos" at bounding box center [622, 401] width 305 height 22
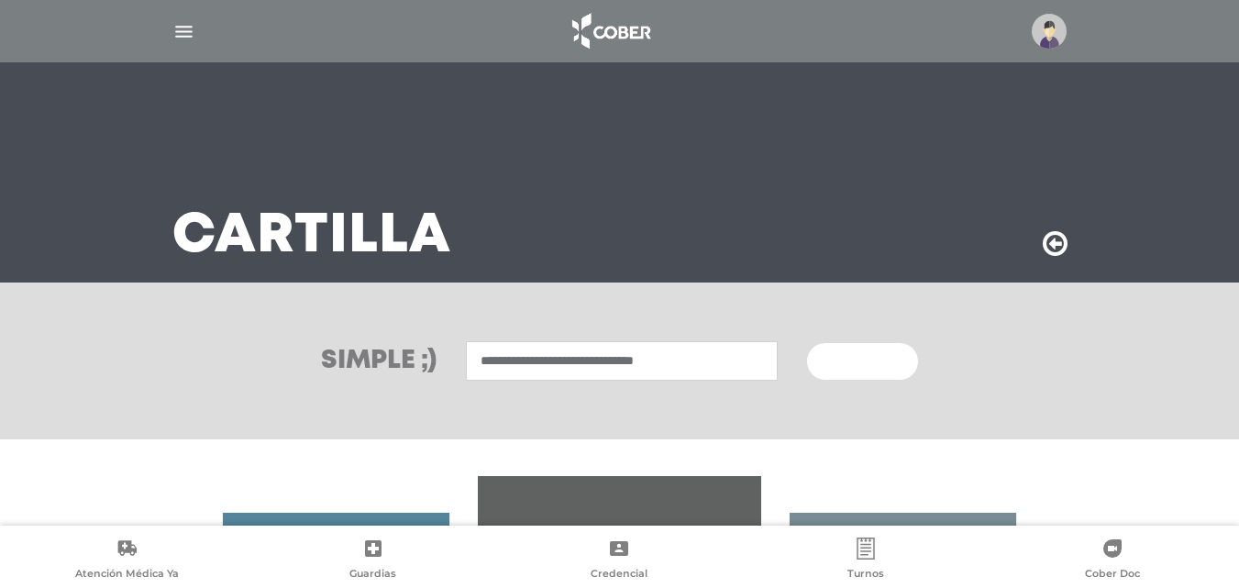
type input "**********"
click at [848, 362] on span "Buscar" at bounding box center [855, 362] width 53 height 13
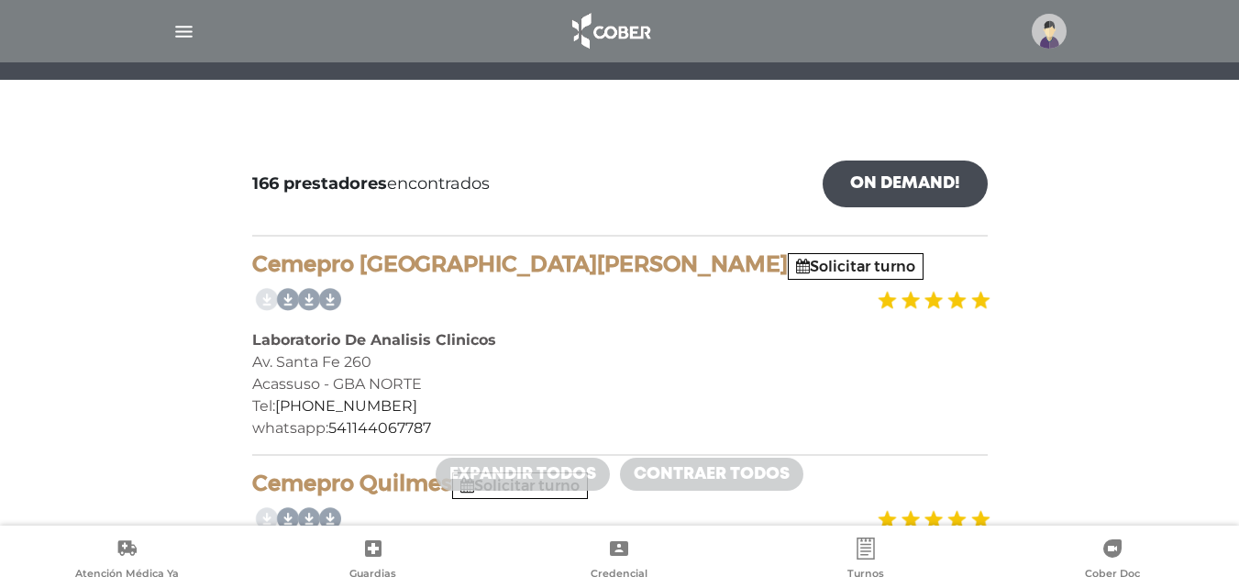
scroll to position [92, 0]
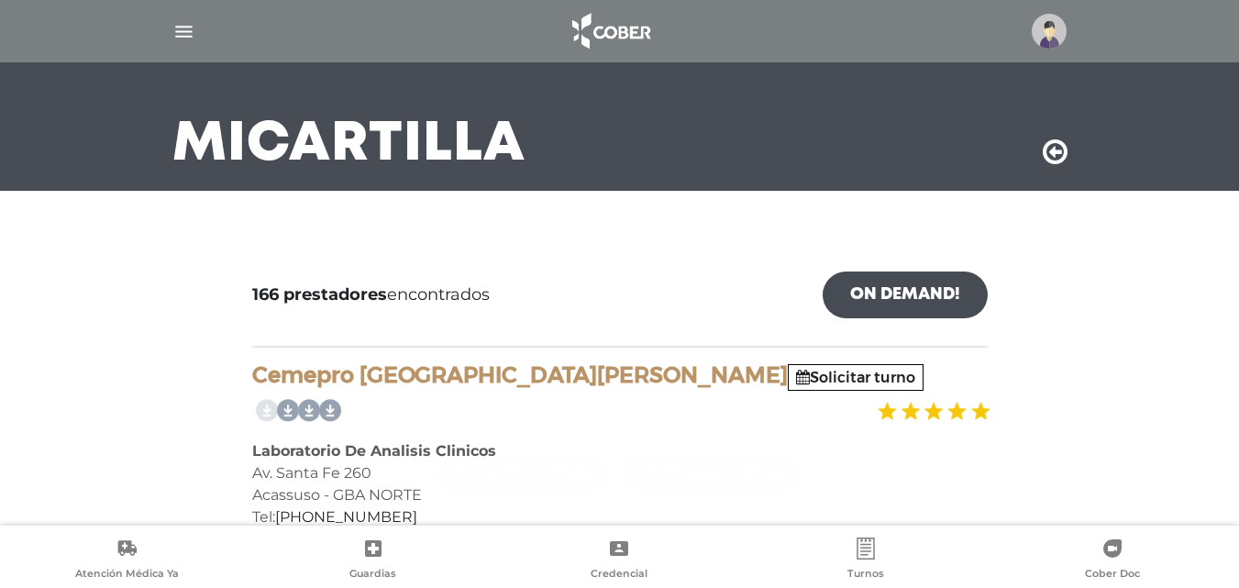
click at [1050, 158] on icon at bounding box center [1055, 152] width 25 height 29
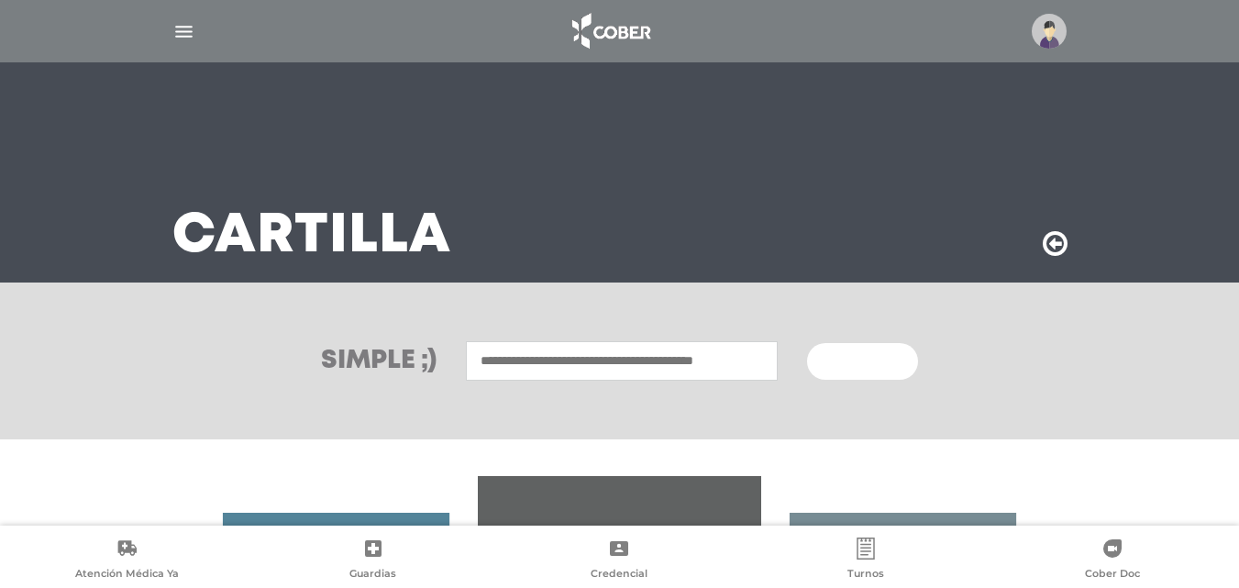
click at [745, 366] on input "text" at bounding box center [622, 360] width 312 height 39
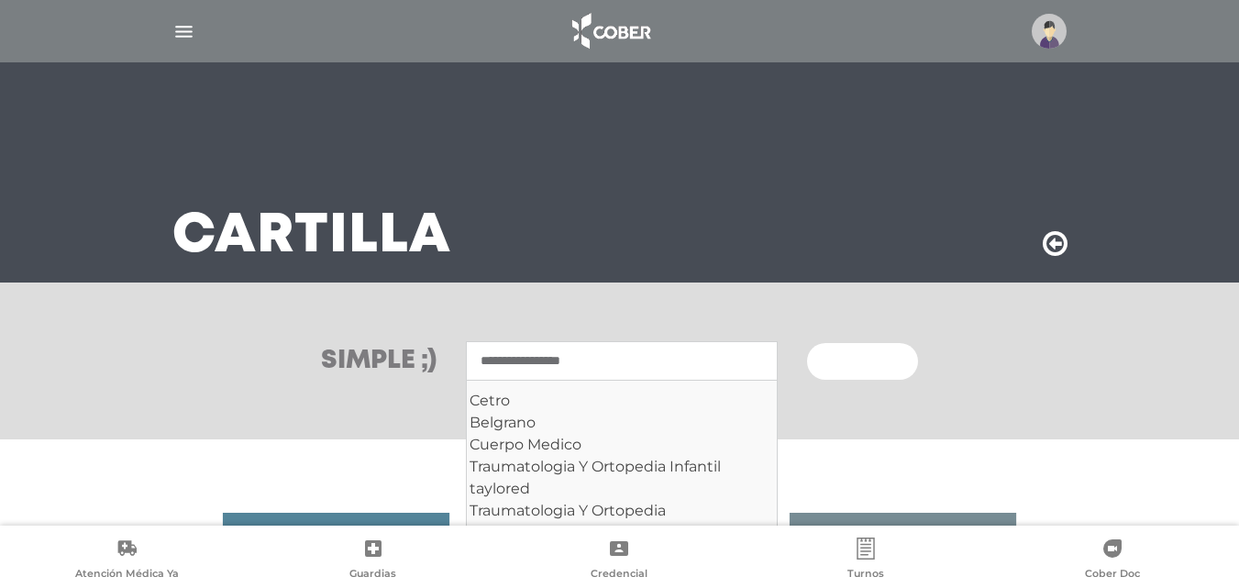
type input "**********"
click at [807, 343] on button "Buscar" at bounding box center [862, 361] width 110 height 37
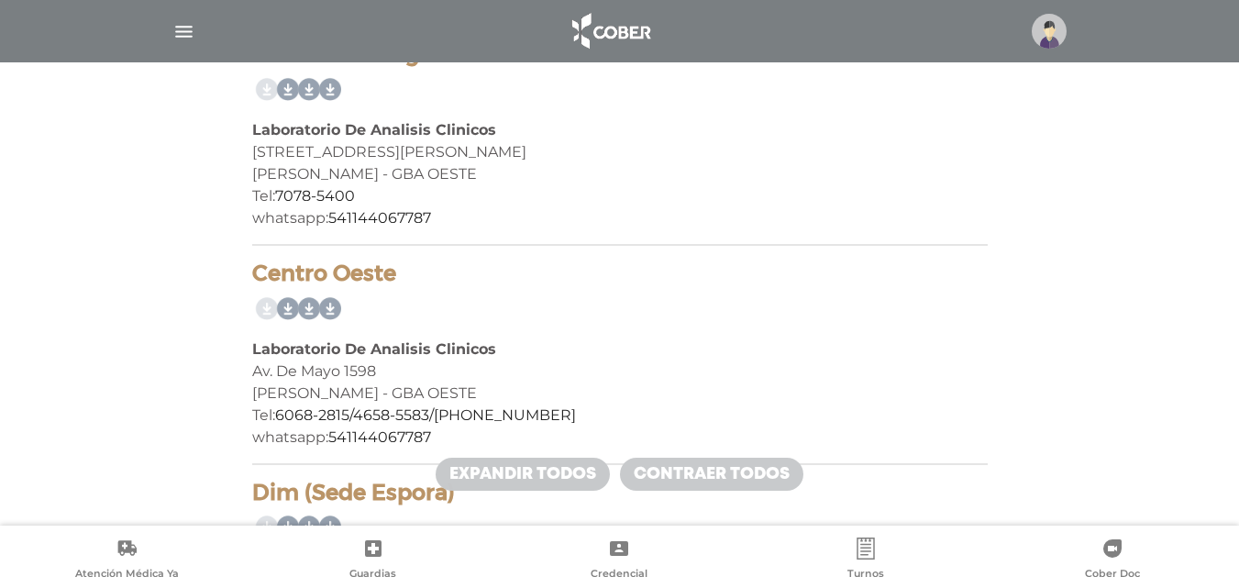
scroll to position [417, 0]
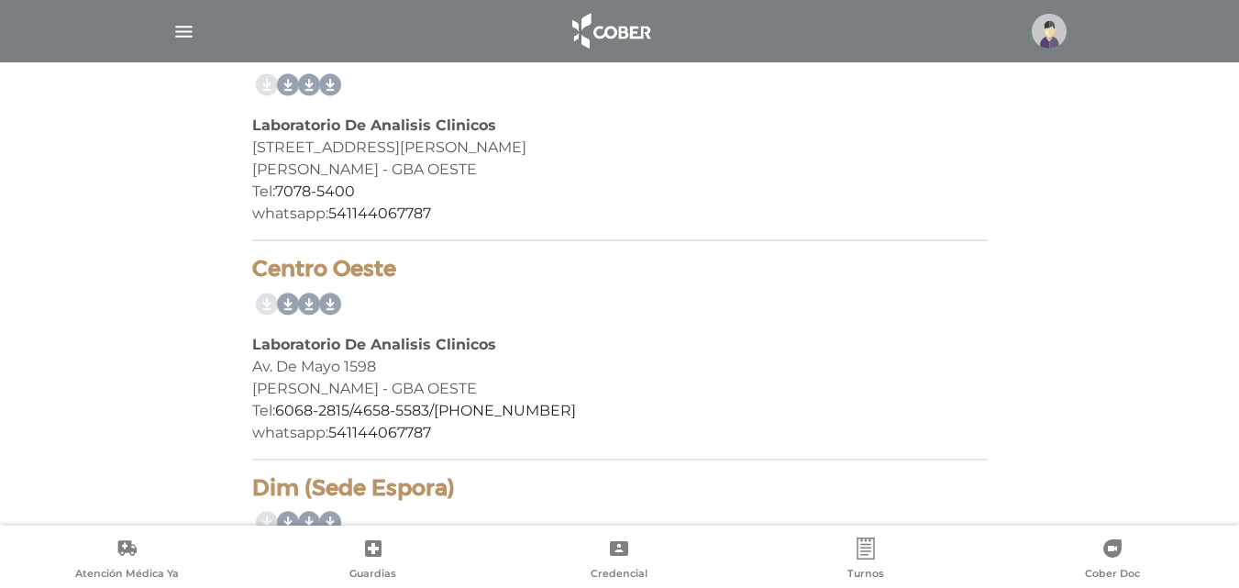
drag, startPoint x: 393, startPoint y: 264, endPoint x: 251, endPoint y: 247, distance: 142.4
copy h4 "Centro Oeste"
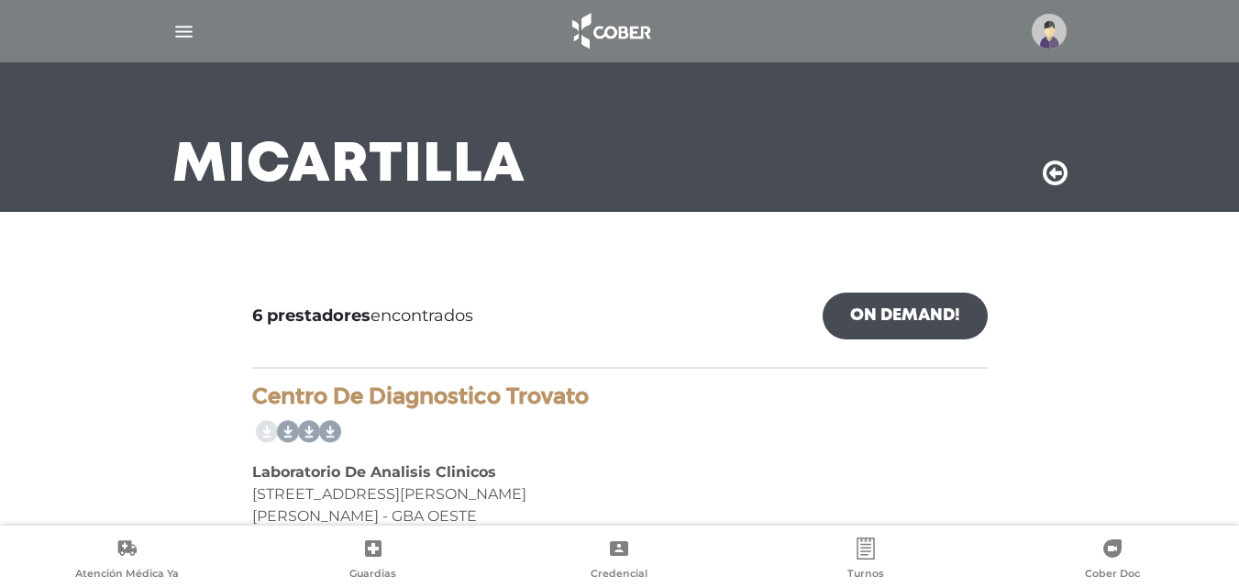
scroll to position [0, 0]
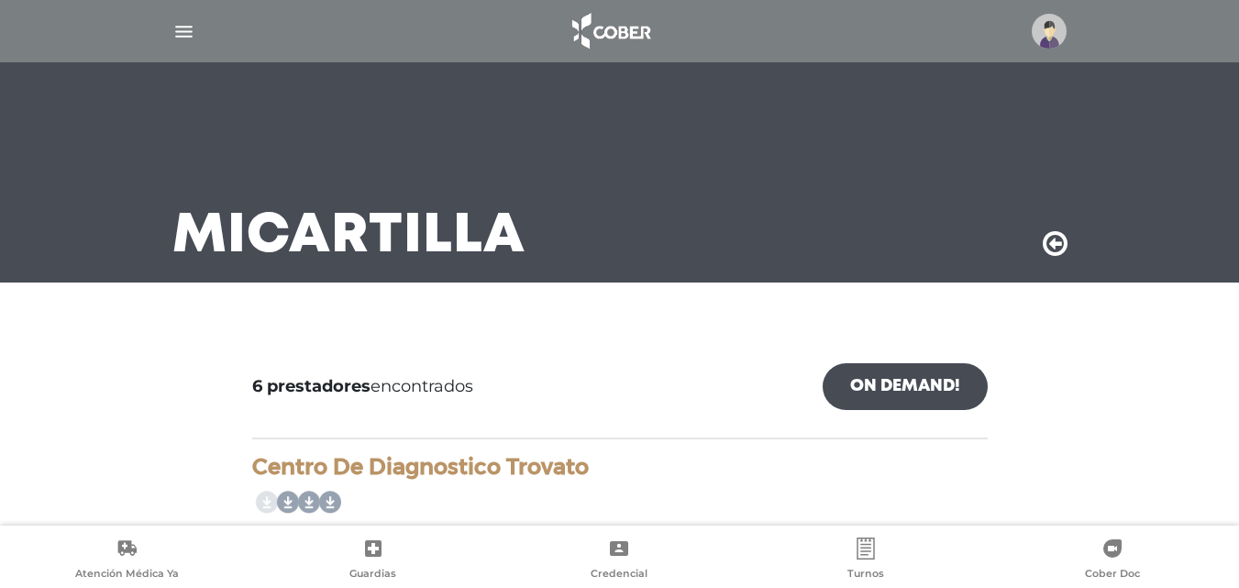
click at [1054, 242] on icon at bounding box center [1055, 243] width 25 height 29
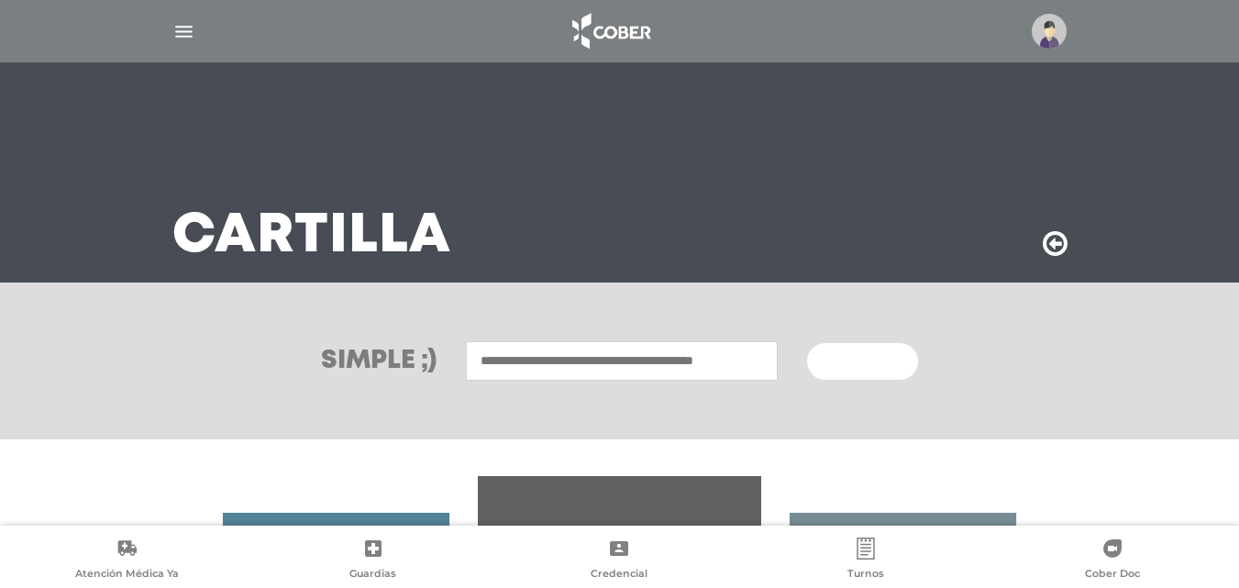
click at [624, 338] on div "Simple ;) Buscar" at bounding box center [619, 361] width 1239 height 157
drag, startPoint x: 620, startPoint y: 339, endPoint x: 623, endPoint y: 361, distance: 22.2
click at [620, 339] on div "Simple ;) Buscar" at bounding box center [619, 361] width 1239 height 157
click at [622, 362] on input "text" at bounding box center [622, 360] width 312 height 39
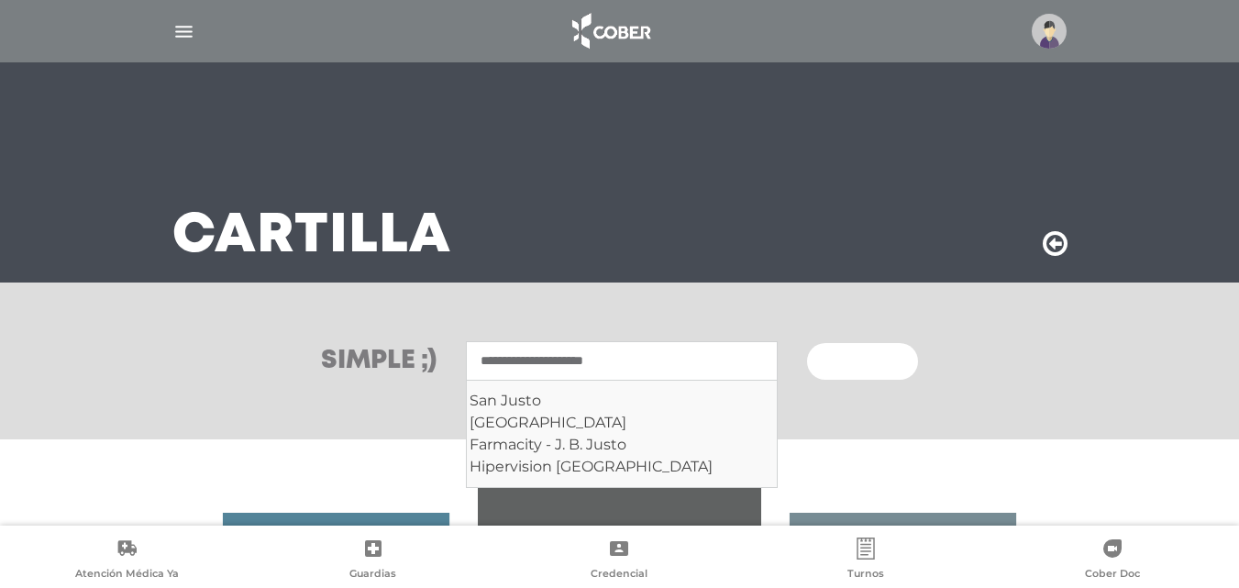
type input "**********"
click at [807, 343] on button "Buscar" at bounding box center [862, 361] width 110 height 37
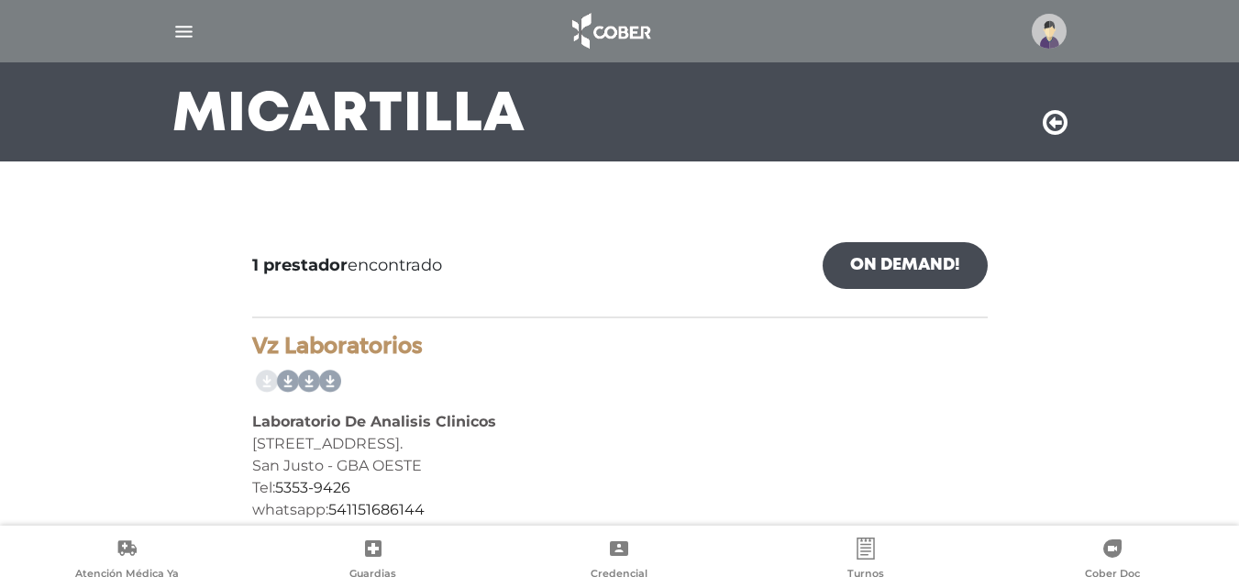
scroll to position [148, 0]
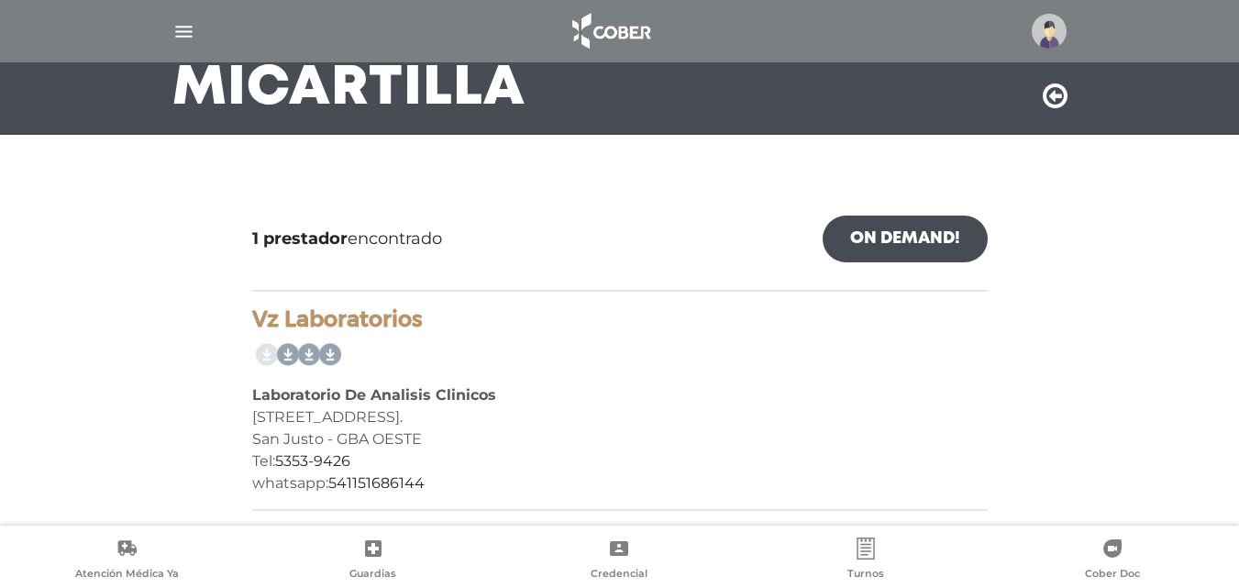
drag, startPoint x: 246, startPoint y: 320, endPoint x: 414, endPoint y: 318, distance: 167.9
click at [396, 318] on div "1 prestador encontrado On Demand! mostrar en mi área Mostrar en mapa Demasiados…" at bounding box center [620, 363] width 763 height 325
click at [434, 320] on h4 "Vz Laboratorios" at bounding box center [620, 319] width 736 height 27
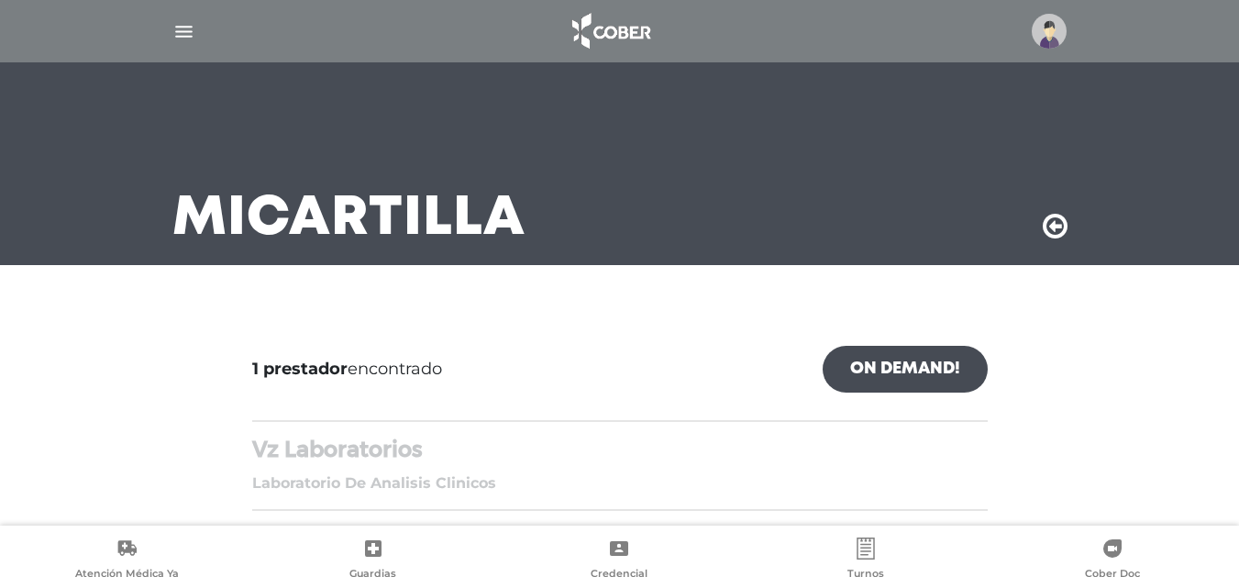
scroll to position [17, 0]
drag, startPoint x: 434, startPoint y: 320, endPoint x: 201, endPoint y: 305, distance: 233.6
click at [201, 305] on main "Mi Cartilla 1 prestador encontrado On Demand! mostrar en mi área Mostrar en map…" at bounding box center [619, 286] width 1239 height 606
click at [534, 399] on div "1 prestador encontrado On Demand!" at bounding box center [620, 384] width 736 height 76
click at [439, 432] on div "1 prestador encontrado On Demand! mostrar en mi área Mostrar en mapa Demasiados…" at bounding box center [620, 428] width 763 height 195
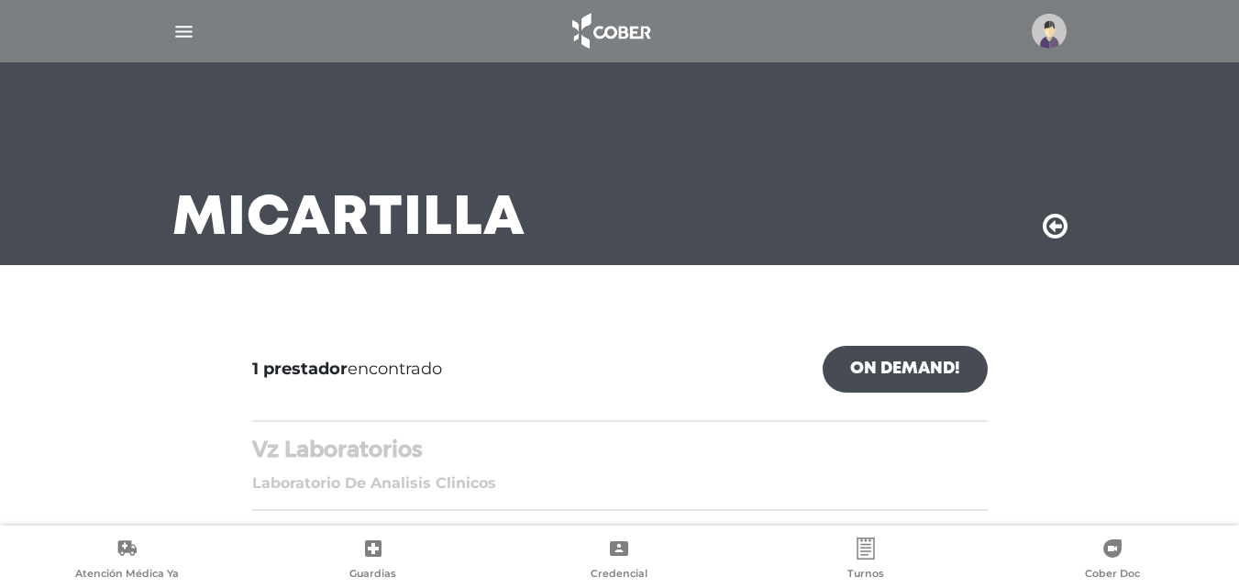
click at [436, 437] on h4 "Vz Laboratorios" at bounding box center [620, 450] width 736 height 27
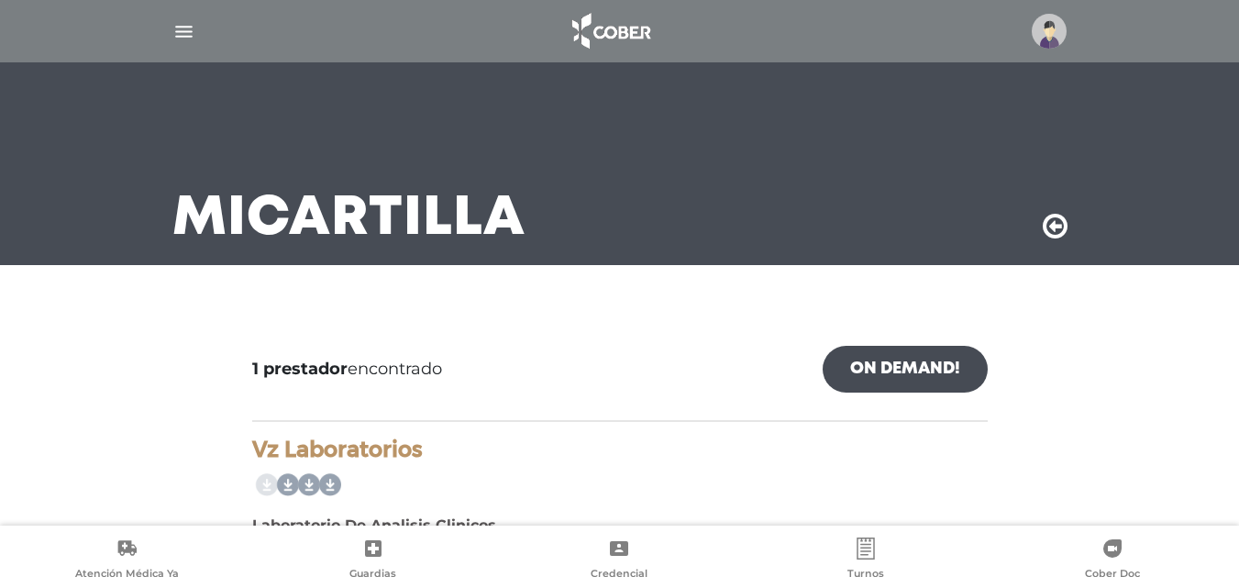
scroll to position [148, 0]
